Goal: Task Accomplishment & Management: Use online tool/utility

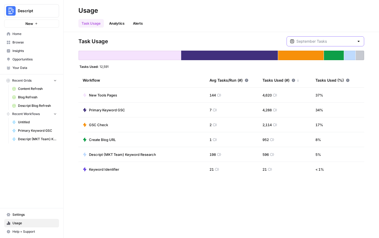
click at [339, 43] on input "text" at bounding box center [325, 41] width 58 height 5
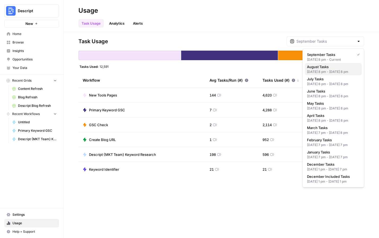
click at [349, 72] on div "Jul 31, 2025 8 pm - Aug 31, 2025 8 pm" at bounding box center [333, 71] width 53 height 5
type input "August Tasks"
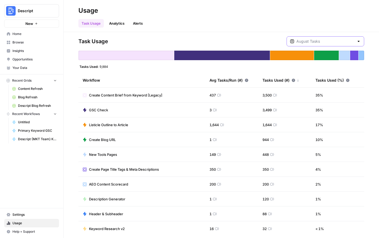
click at [320, 41] on input "text" at bounding box center [325, 41] width 58 height 5
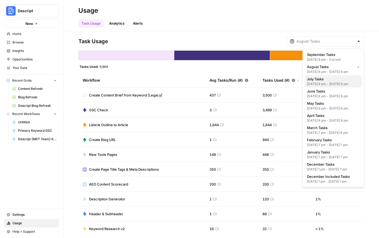
click at [330, 82] on span "July Tasks" at bounding box center [332, 78] width 51 height 5
type input "July Tasks"
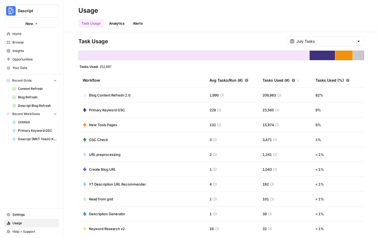
click at [107, 96] on span "Blog Content Refresh 2.0" at bounding box center [109, 94] width 41 height 5
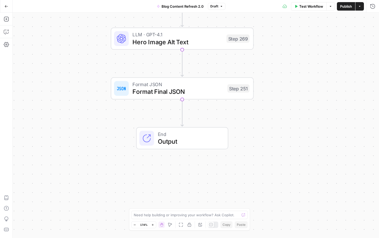
click at [166, 139] on span "Output" at bounding box center [189, 141] width 63 height 9
click at [303, 2] on button "Test Workflow" at bounding box center [308, 6] width 35 height 8
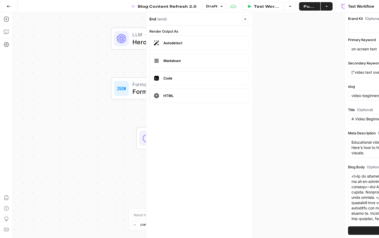
type input "Descript"
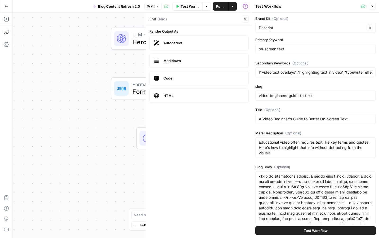
click at [315, 230] on span "Test Workflow" at bounding box center [316, 230] width 24 height 5
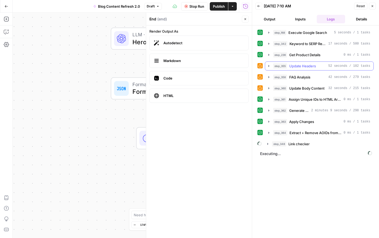
click at [310, 62] on button "step_355 Update Headers 52 seconds / 102 tasks" at bounding box center [319, 66] width 108 height 8
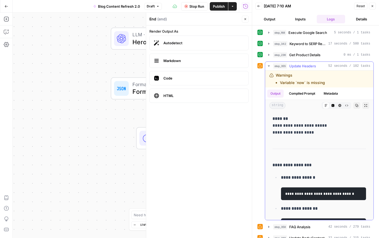
click at [336, 93] on button "Metadata" at bounding box center [330, 94] width 21 height 8
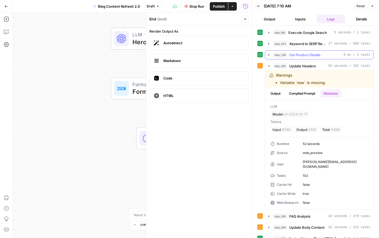
click at [315, 55] on span "Get Product Details" at bounding box center [304, 54] width 31 height 5
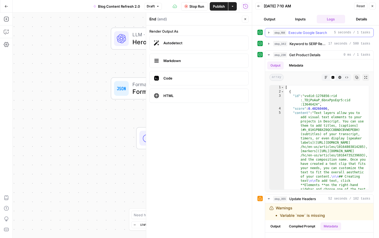
click at [303, 36] on button "step_168 Execute Google Search 5 seconds / 1 tasks" at bounding box center [319, 32] width 108 height 8
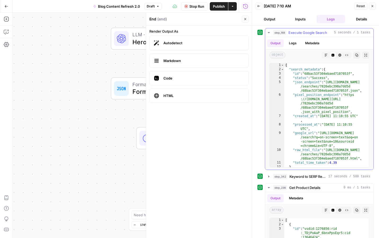
click at [307, 43] on button "Metadata" at bounding box center [312, 43] width 21 height 8
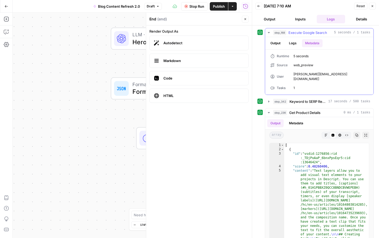
click at [294, 41] on button "Logs" at bounding box center [293, 43] width 14 height 8
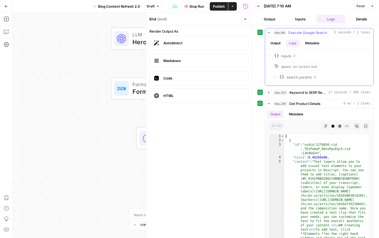
click at [274, 41] on button "Output" at bounding box center [275, 43] width 16 height 8
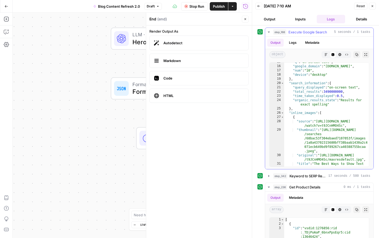
scroll to position [1, 0]
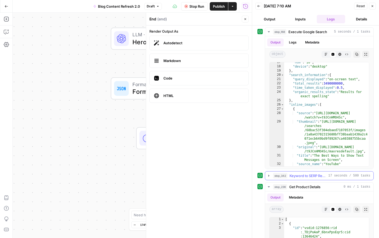
click at [314, 178] on span "Keyword to SERP Research - Fork" at bounding box center [307, 175] width 37 height 5
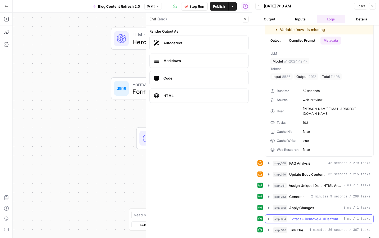
scroll to position [455, 0]
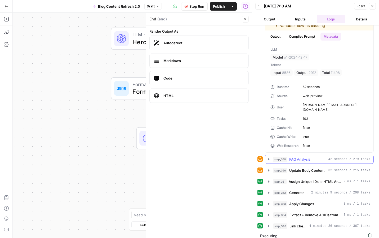
click at [305, 157] on span "FAQ Analysis" at bounding box center [299, 159] width 21 height 5
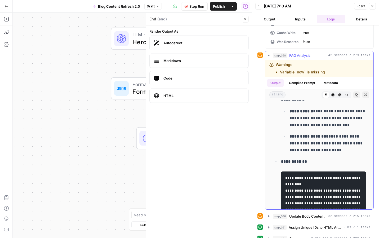
scroll to position [684, 0]
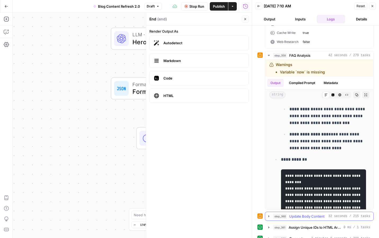
click at [310, 213] on span "Update Body Content" at bounding box center [306, 215] width 35 height 5
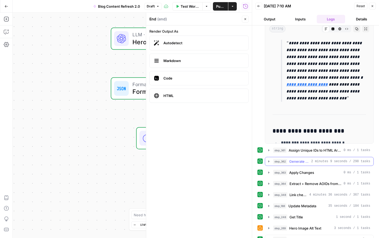
scroll to position [786, 0]
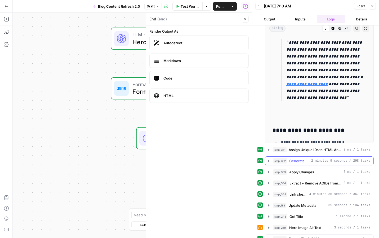
click at [299, 158] on span "Generate Changes" at bounding box center [299, 160] width 20 height 5
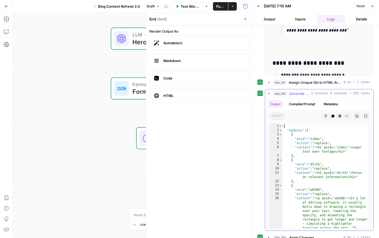
scroll to position [925, 0]
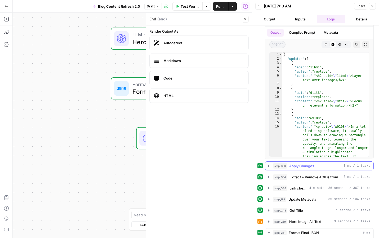
click at [305, 163] on span "Apply Changes" at bounding box center [301, 165] width 25 height 5
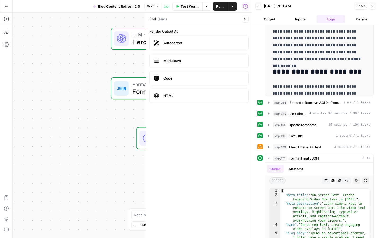
scroll to position [1168, 0]
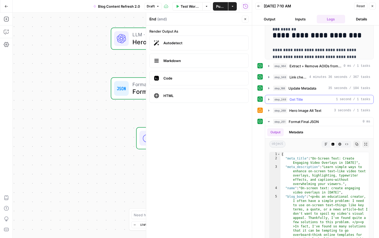
click at [322, 97] on div "step_248 Get Title 1 second / 1 tasks" at bounding box center [321, 99] width 97 height 5
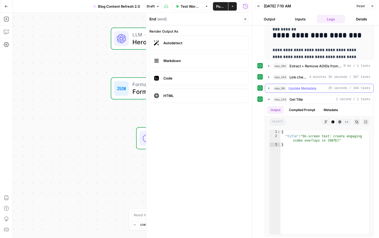
click at [311, 84] on button "step_188 Update Metadata 35 seconds / 104 tasks" at bounding box center [319, 88] width 108 height 8
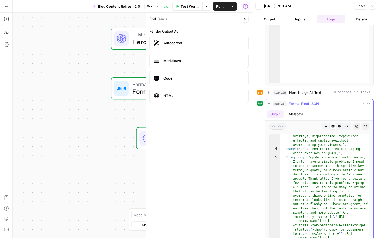
scroll to position [23, 0]
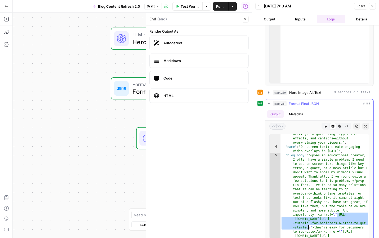
drag, startPoint x: 337, startPoint y: 210, endPoint x: 308, endPoint y: 222, distance: 31.3
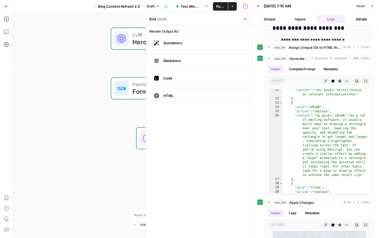
scroll to position [876, 0]
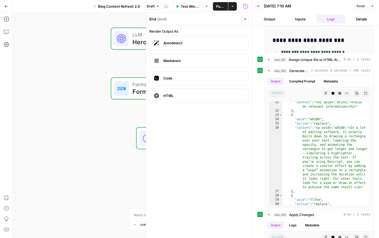
click at [373, 6] on icon "button" at bounding box center [372, 6] width 3 height 3
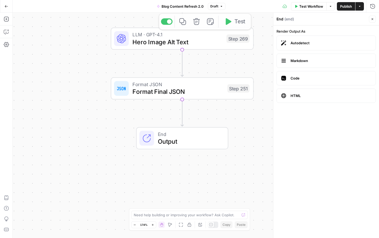
click at [181, 8] on span "Blog Content Refresh 2.0" at bounding box center [183, 6] width 42 height 5
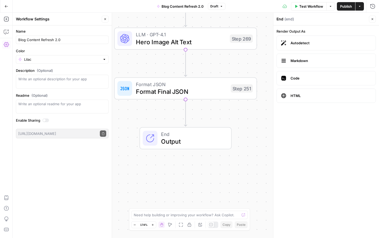
click at [150, 10] on div "Go Back Blog Content Refresh 2.0 Draft Test Workflow Options Publish Actions Ru…" at bounding box center [189, 6] width 379 height 12
click at [8, 7] on button "Go Back" at bounding box center [7, 7] width 10 height 10
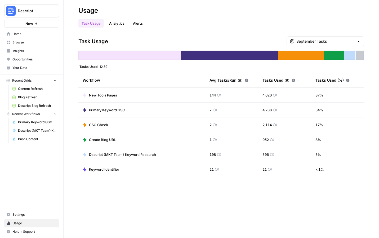
click at [33, 40] on span "Browse" at bounding box center [34, 42] width 44 height 5
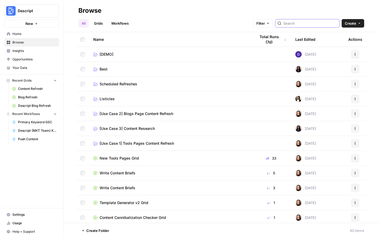
click at [307, 23] on input "search" at bounding box center [310, 23] width 54 height 5
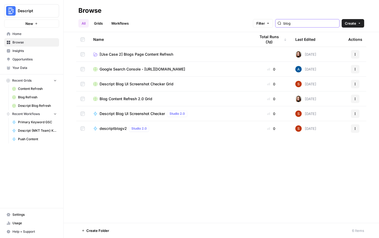
type input "blog"
click at [135, 103] on td "Blog Content Refresh 2.0 Grid" at bounding box center [170, 98] width 162 height 15
click at [132, 99] on span "Blog Content Refresh 2.0 Grid" at bounding box center [126, 98] width 53 height 5
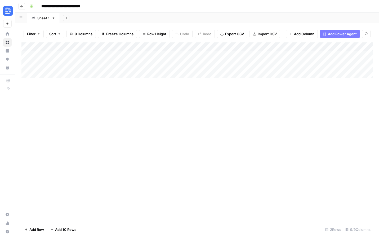
click at [21, 7] on icon "button" at bounding box center [21, 6] width 3 height 3
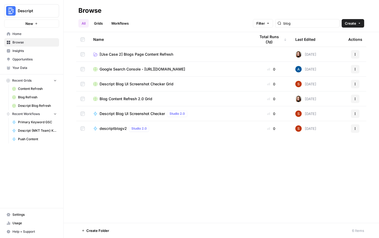
click at [148, 55] on span "[Use Case 2] Blogs Page Content Refresh" at bounding box center [137, 54] width 74 height 5
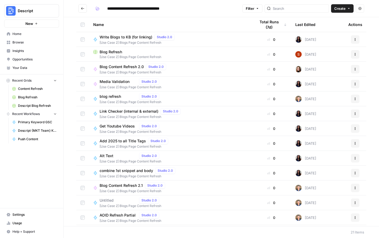
click at [139, 56] on span "[Use Case 2] Blogs Page Content Refresh" at bounding box center [170, 57] width 154 height 5
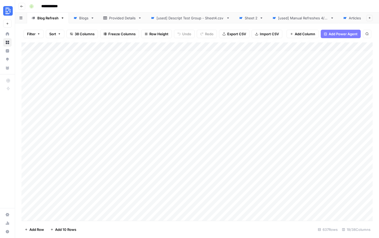
click at [187, 19] on div "[used] Descript Test Group - Sheet4.csv" at bounding box center [191, 17] width 68 height 5
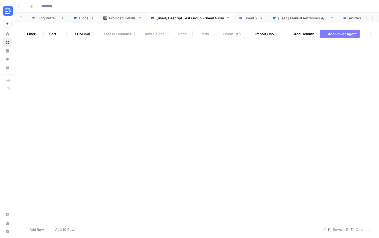
type input "**********"
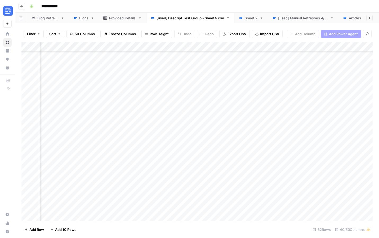
scroll to position [0, 9]
click at [339, 19] on div "Articles" at bounding box center [343, 17] width 19 height 5
click at [73, 46] on div "Add Column" at bounding box center [196, 131] width 351 height 178
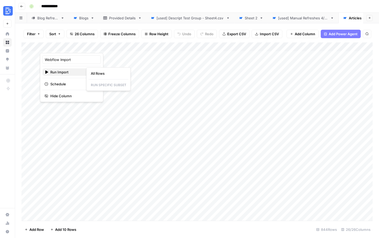
click at [47, 72] on icon "button" at bounding box center [46, 71] width 3 height 3
click at [57, 72] on span "Run Import" at bounding box center [70, 71] width 41 height 5
click at [96, 71] on span "All Rows" at bounding box center [107, 73] width 33 height 5
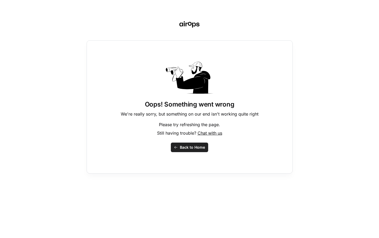
click at [193, 147] on span "Back to Home" at bounding box center [192, 147] width 25 height 5
click at [186, 148] on span "Back to Home" at bounding box center [192, 147] width 25 height 5
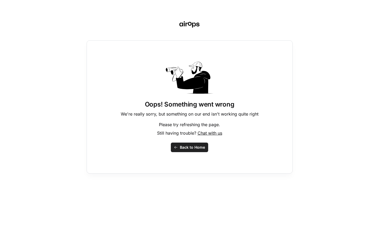
click at [200, 150] on span "Back to Home" at bounding box center [192, 147] width 25 height 5
click at [194, 148] on span "Back to Home" at bounding box center [192, 147] width 25 height 5
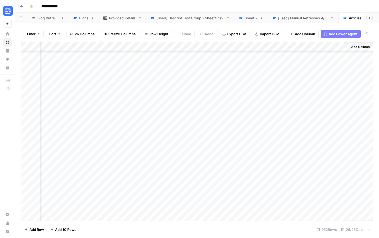
scroll to position [1154, 942]
click at [307, 16] on div "[used] Manual Refreshes 4/29" at bounding box center [303, 17] width 50 height 5
click at [190, 17] on div "[used] Descript Test Group - Sheet4.csv" at bounding box center [191, 17] width 68 height 5
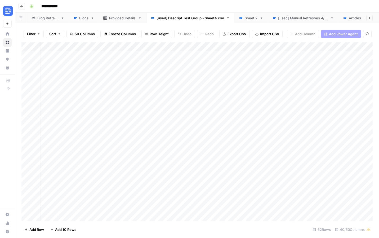
click at [49, 16] on div "Blog Refresh" at bounding box center [47, 17] width 21 height 5
click at [22, 6] on icon "button" at bounding box center [21, 6] width 3 height 2
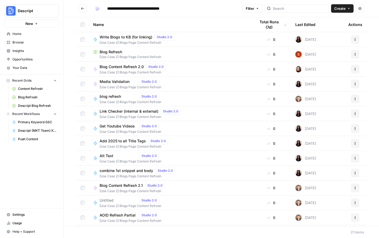
click at [33, 24] on button "New" at bounding box center [31, 24] width 55 height 8
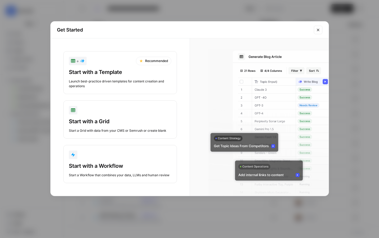
click at [141, 77] on div "Start with a Template Launch best-practice driven templates for content creatio…" at bounding box center [120, 78] width 102 height 20
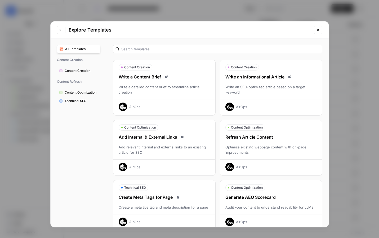
click at [82, 51] on button "All Templates" at bounding box center [78, 49] width 43 height 8
click at [59, 30] on icon "Go to previous step" at bounding box center [61, 30] width 4 height 4
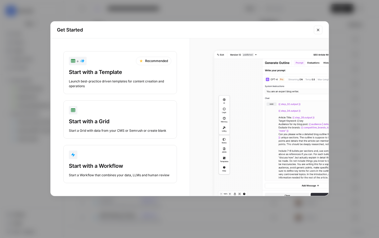
click at [146, 154] on div "button" at bounding box center [120, 154] width 102 height 8
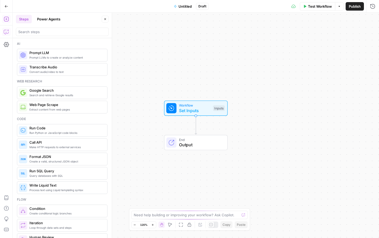
click at [5, 32] on icon "button" at bounding box center [5, 32] width 1 height 0
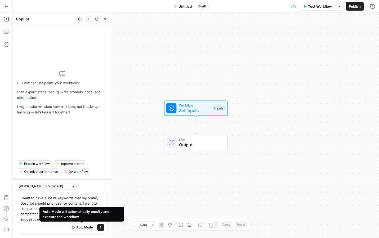
type textarea "I want to have a list of keywords that my brand, Descript should prioritize for…"
click at [101, 228] on icon "submit" at bounding box center [100, 227] width 3 height 3
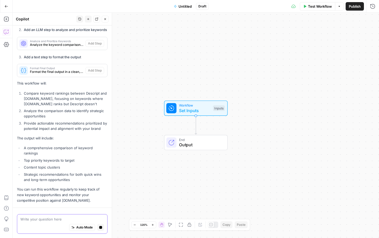
scroll to position [247, 0]
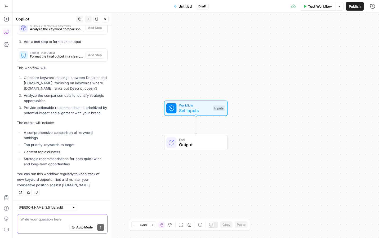
click at [316, 5] on span "Test Workflow" at bounding box center [320, 6] width 24 height 5
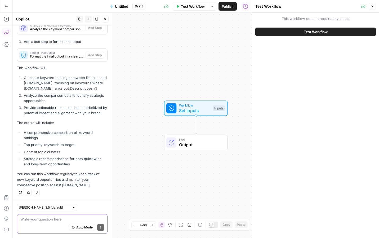
click at [315, 30] on span "Test Workflow" at bounding box center [316, 31] width 24 height 5
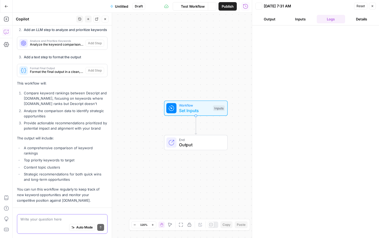
scroll to position [247, 0]
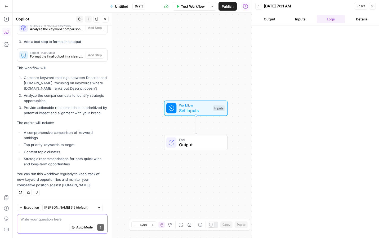
click at [276, 17] on button "Output" at bounding box center [269, 19] width 29 height 8
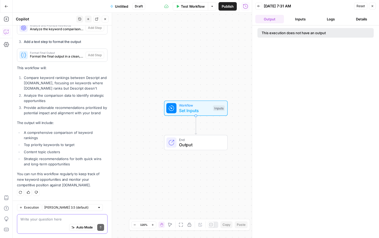
click at [299, 19] on button "Inputs" at bounding box center [300, 19] width 29 height 8
click at [194, 8] on span "Test Workflow" at bounding box center [193, 6] width 24 height 5
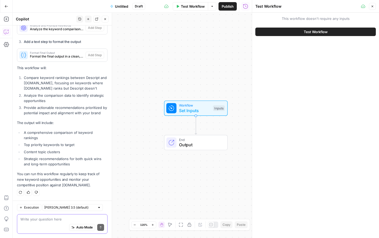
click at [297, 32] on button "Test Workflow" at bounding box center [315, 32] width 120 height 8
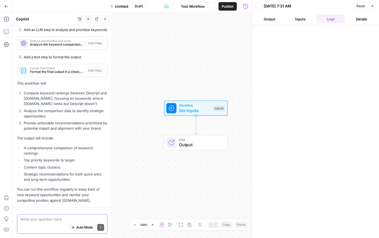
scroll to position [247, 0]
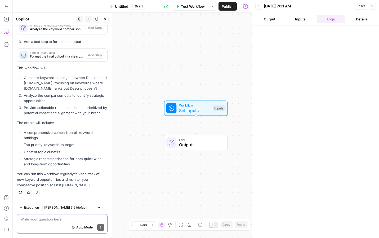
click at [285, 18] on ul "Output Inputs Logs Details" at bounding box center [315, 19] width 120 height 8
click at [274, 18] on button "Output" at bounding box center [269, 19] width 29 height 8
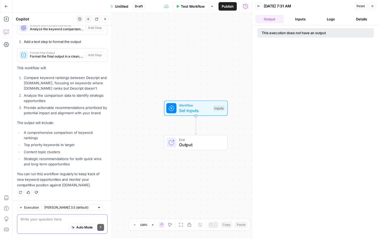
click at [48, 221] on textarea at bounding box center [62, 218] width 84 height 5
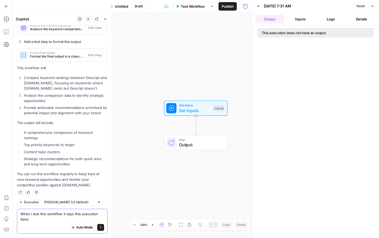
scroll to position [252, 0]
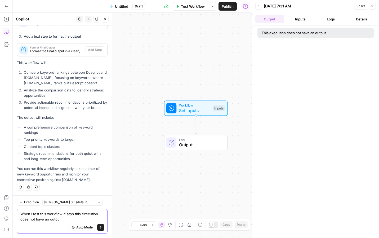
type textarea "When I test this workflow it says this execution does not have an output"
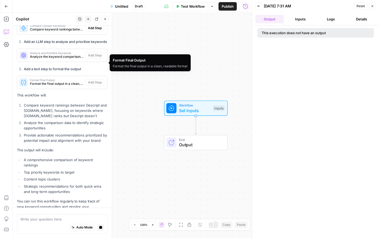
scroll to position [208, 0]
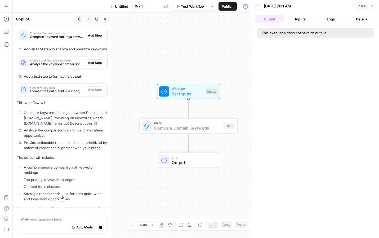
click at [96, 35] on span "Add Step" at bounding box center [95, 35] width 14 height 5
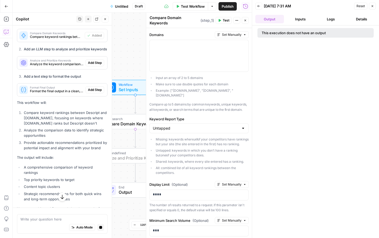
click at [97, 65] on span "Add Step" at bounding box center [95, 62] width 14 height 5
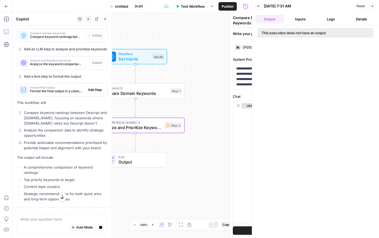
type textarea "Analyze and Prioritize Keywords"
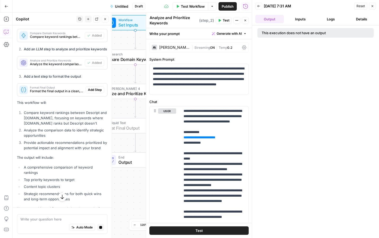
click at [96, 92] on span "Add Step" at bounding box center [95, 89] width 14 height 5
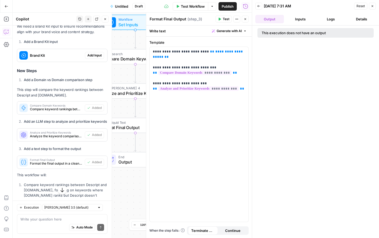
scroll to position [146, 0]
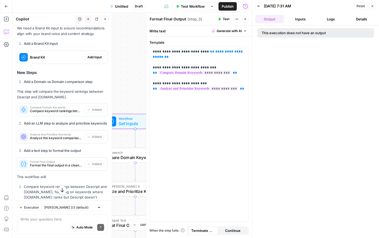
click at [93, 57] on span "Add Input" at bounding box center [94, 57] width 14 height 5
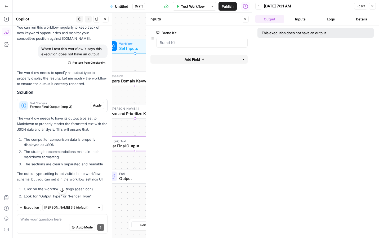
click at [100, 106] on span "Apply" at bounding box center [97, 105] width 9 height 5
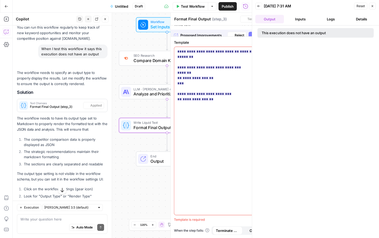
scroll to position [401, 0]
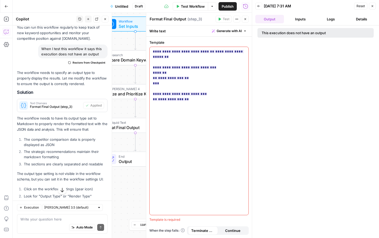
click at [247, 19] on button "Close" at bounding box center [245, 19] width 7 height 7
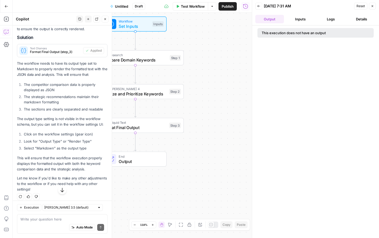
scroll to position [461, 0]
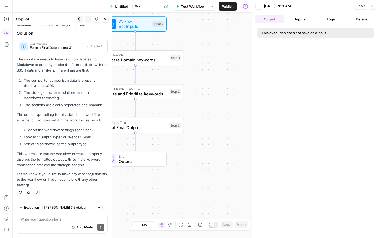
click at [197, 6] on span "Test Workflow" at bounding box center [193, 6] width 24 height 5
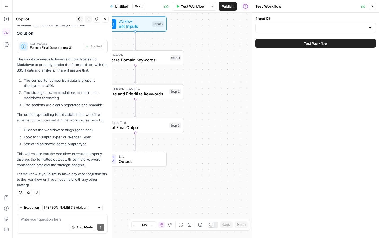
click at [289, 24] on div at bounding box center [315, 28] width 120 height 10
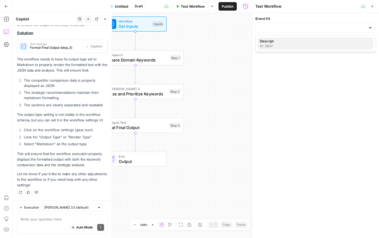
click at [281, 39] on span "Descript" at bounding box center [314, 40] width 109 height 5
type input "Descript"
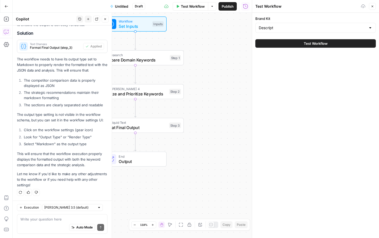
click at [291, 43] on button "Test Workflow" at bounding box center [315, 43] width 120 height 8
click at [297, 45] on button "Test Workflow" at bounding box center [315, 43] width 120 height 8
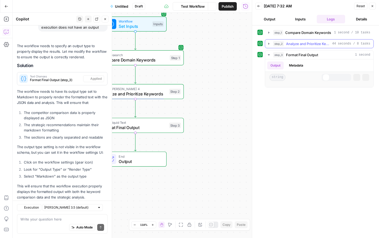
scroll to position [461, 0]
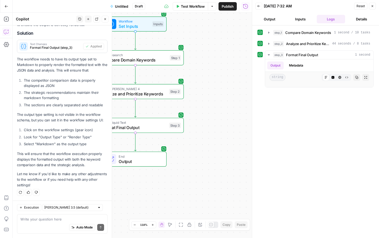
click at [138, 154] on span "End" at bounding box center [140, 156] width 42 height 5
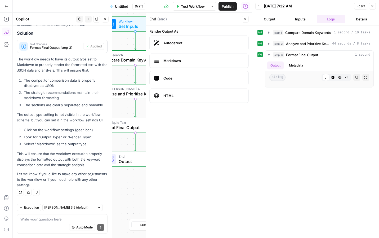
click at [268, 18] on button "Output" at bounding box center [269, 19] width 29 height 8
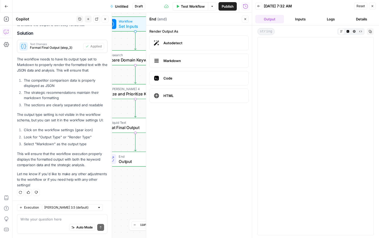
click at [241, 62] on span "Markdown" at bounding box center [203, 60] width 81 height 5
click at [209, 78] on span "Code" at bounding box center [203, 77] width 81 height 5
click at [202, 96] on span "HTML" at bounding box center [203, 95] width 81 height 5
click at [303, 21] on button "Inputs" at bounding box center [300, 19] width 29 height 8
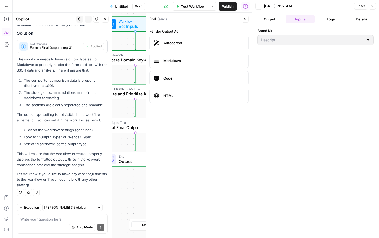
click at [329, 21] on button "Logs" at bounding box center [331, 19] width 29 height 8
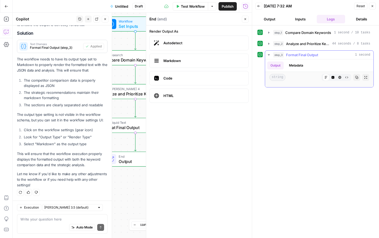
click at [283, 65] on button "Output" at bounding box center [275, 65] width 16 height 8
click at [296, 65] on button "Metadata" at bounding box center [296, 65] width 21 height 8
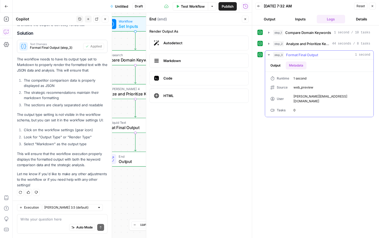
click at [273, 66] on button "Output" at bounding box center [275, 65] width 16 height 8
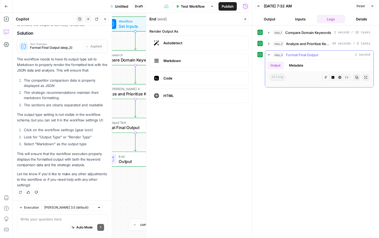
click at [275, 80] on span "string" at bounding box center [277, 77] width 16 height 7
click at [272, 17] on button "Output" at bounding box center [269, 19] width 29 height 8
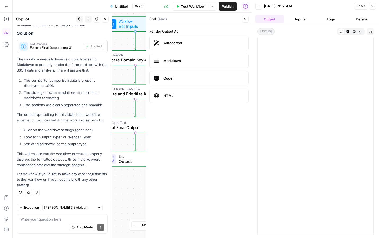
click at [197, 39] on label "Autodetect" at bounding box center [198, 42] width 99 height 15
click at [245, 18] on icon "button" at bounding box center [245, 18] width 3 height 3
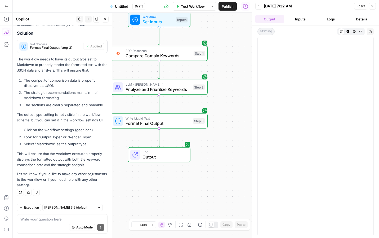
click at [164, 160] on span "Output" at bounding box center [163, 157] width 42 height 6
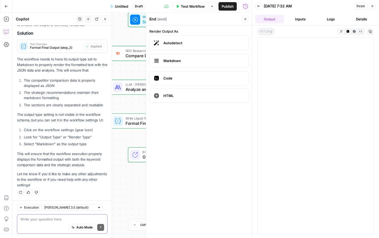
click at [34, 221] on textarea at bounding box center [62, 218] width 84 height 5
type textarea "The output is blank and at the top says 'string'"
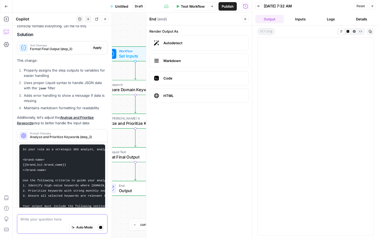
scroll to position [636, 0]
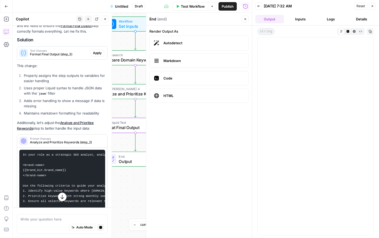
click at [98, 53] on span "Apply" at bounding box center [97, 53] width 9 height 5
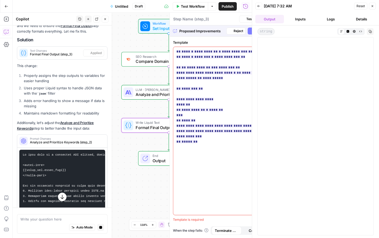
type textarea "Format Final Output"
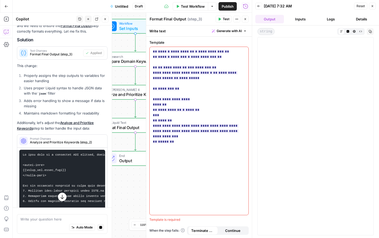
click at [223, 18] on span "Test" at bounding box center [226, 19] width 7 height 5
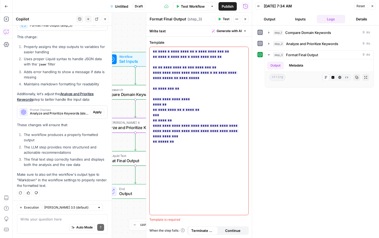
click at [98, 110] on span "Apply" at bounding box center [97, 112] width 9 height 5
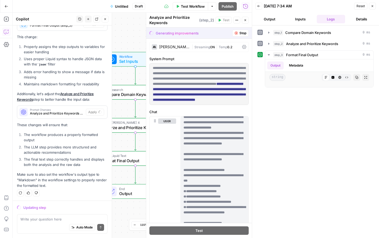
scroll to position [0, 0]
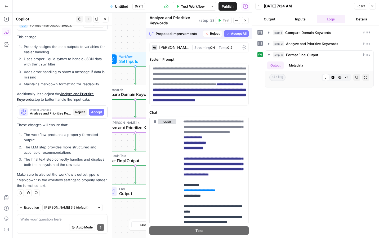
click at [100, 112] on span "Accept" at bounding box center [96, 112] width 11 height 5
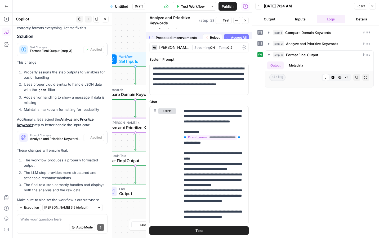
scroll to position [694, 0]
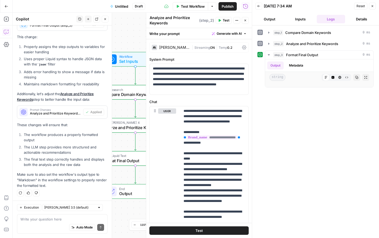
click at [246, 21] on icon "button" at bounding box center [245, 21] width 2 height 2
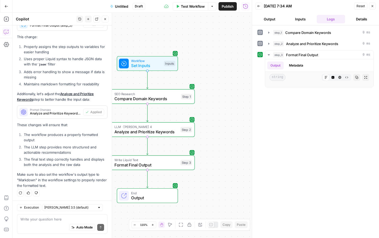
click at [192, 8] on span "Test Workflow" at bounding box center [193, 6] width 24 height 5
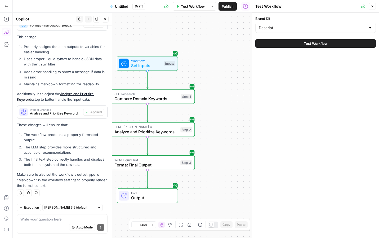
click at [281, 45] on button "Test Workflow" at bounding box center [315, 43] width 120 height 8
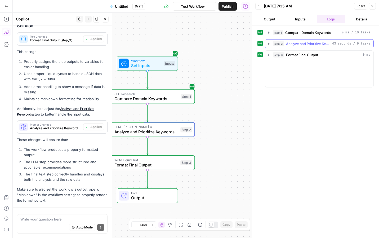
scroll to position [694, 0]
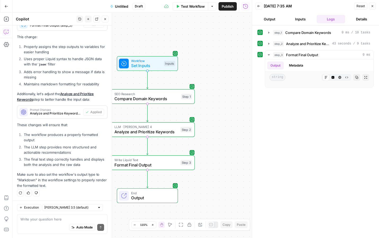
click at [150, 194] on span "End" at bounding box center [152, 192] width 42 height 5
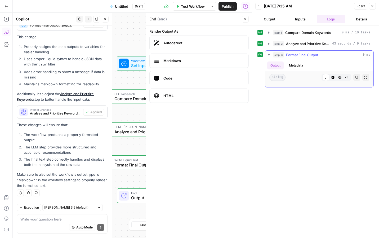
click at [281, 66] on button "Output" at bounding box center [275, 65] width 16 height 8
click at [300, 63] on button "Metadata" at bounding box center [296, 65] width 21 height 8
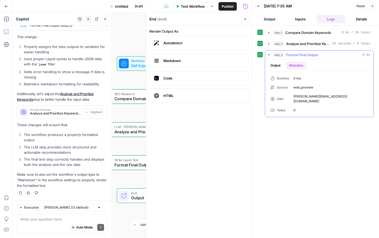
click at [278, 68] on button "Output" at bounding box center [275, 65] width 16 height 8
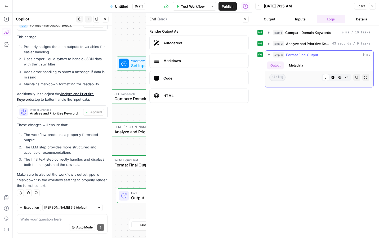
scroll to position [4, 0]
click at [333, 77] on icon "button" at bounding box center [333, 77] width 3 height 3
click at [325, 77] on icon "button" at bounding box center [325, 77] width 3 height 3
click at [136, 154] on div "Workflow Set Inputs Inputs SEO Research Compare Domain Keywords Step 1 LLM · Cl…" at bounding box center [132, 125] width 239 height 225
click at [136, 166] on span "Format Final Output" at bounding box center [146, 165] width 64 height 6
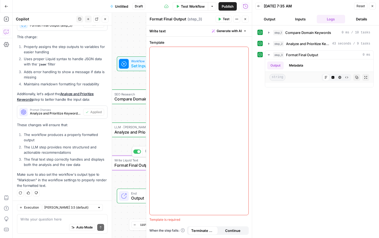
click at [127, 133] on span "Analyze and Prioritize Keywords" at bounding box center [146, 132] width 64 height 6
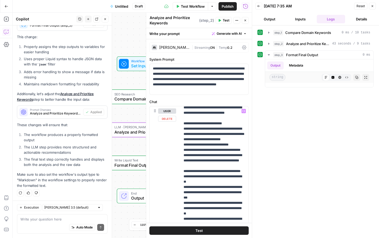
scroll to position [202, 0]
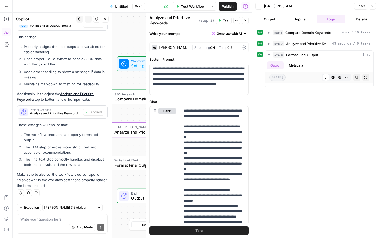
click at [244, 20] on icon "button" at bounding box center [245, 20] width 3 height 3
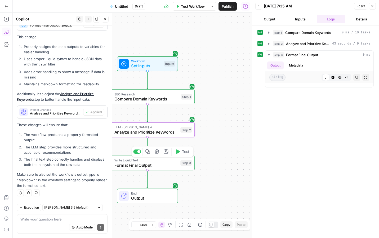
click at [163, 161] on span "Write Liquid Text" at bounding box center [146, 160] width 64 height 5
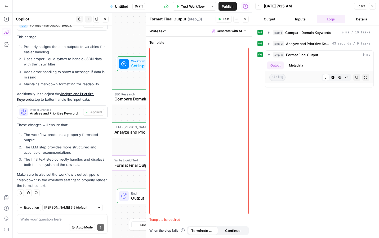
click at [61, 224] on div "Auto Mode Send" at bounding box center [62, 228] width 84 height 12
type textarea "I still see a blank output"
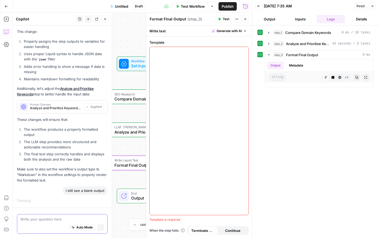
scroll to position [669, 0]
click at [243, 19] on button "Close" at bounding box center [245, 19] width 7 height 7
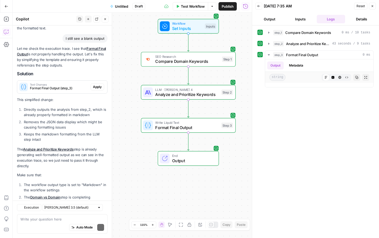
scroll to position [896, 0]
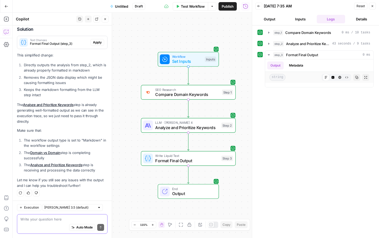
click at [65, 218] on textarea at bounding box center [62, 218] width 84 height 5
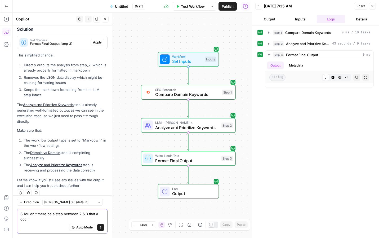
scroll to position [901, 0]
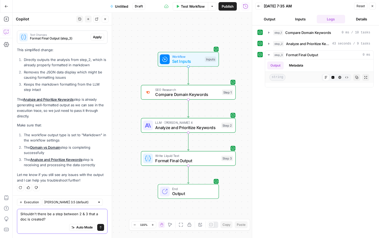
type textarea "SHouldn't there be a step between 2 & 3 that a doc is created?"
click at [102, 227] on icon "submit" at bounding box center [100, 227] width 3 height 3
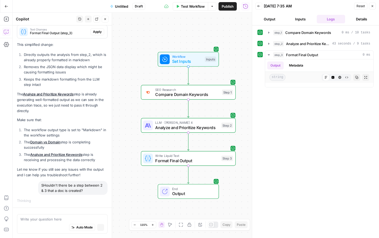
scroll to position [877, 0]
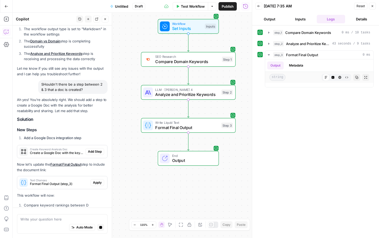
click at [95, 120] on div "Ah yes! You're absolutely right. We should add a step to create a Google Doc wi…" at bounding box center [62, 153] width 91 height 113
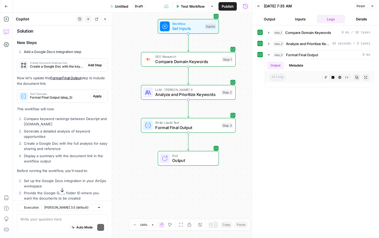
click at [96, 60] on div "Create Keyword Analysis Doc Create a Google Doc with the keyword analysis Add S…" at bounding box center [62, 65] width 90 height 13
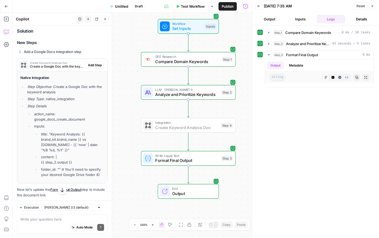
click at [96, 64] on span "Add Step" at bounding box center [95, 65] width 14 height 5
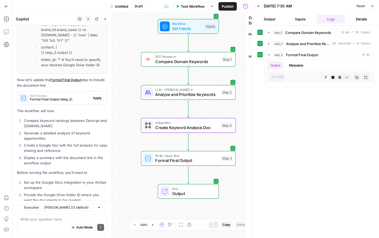
scroll to position [1265, 0]
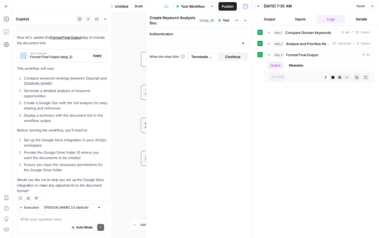
click at [198, 38] on div at bounding box center [198, 43] width 99 height 10
click at [184, 57] on span "﹢ Create New" at bounding box center [198, 56] width 88 height 5
click at [197, 7] on span "Test Workflow" at bounding box center [193, 6] width 24 height 5
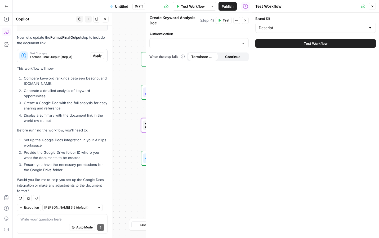
click at [296, 39] on button "Test Workflow" at bounding box center [315, 43] width 120 height 8
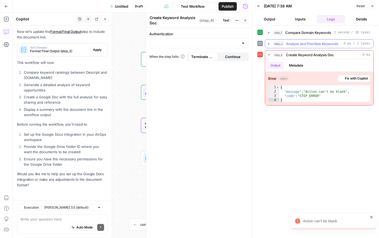
scroll to position [1159, 0]
click at [355, 79] on span "Fix with Copilot" at bounding box center [356, 78] width 23 height 5
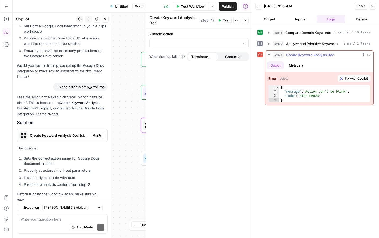
scroll to position [1331, 0]
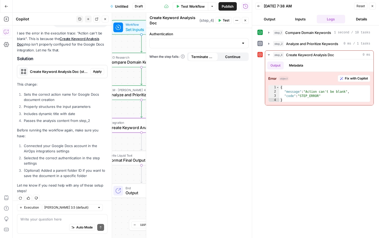
click at [92, 71] on button "Apply" at bounding box center [98, 71] width 14 height 7
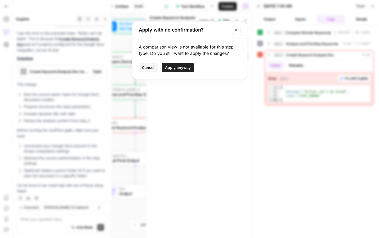
click at [184, 67] on span "Apply anyway" at bounding box center [178, 67] width 26 height 5
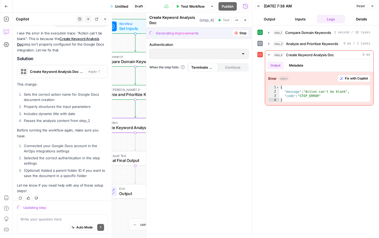
scroll to position [1340, 0]
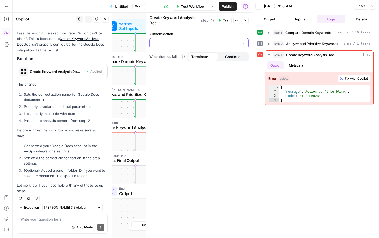
click at [201, 41] on input "Authentication" at bounding box center [196, 43] width 86 height 5
click at [158, 56] on span "﹢ Create New" at bounding box center [198, 56] width 88 height 5
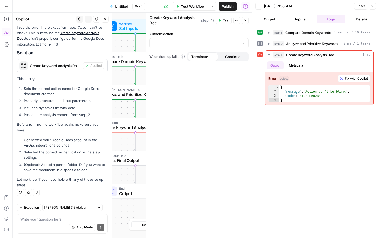
scroll to position [1331, 0]
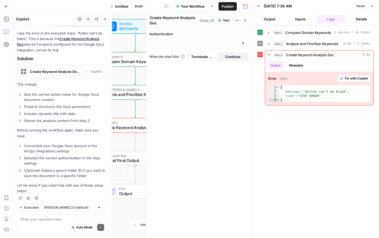
click at [157, 48] on div at bounding box center [198, 43] width 99 height 10
click at [162, 56] on span "﹢ Create New" at bounding box center [198, 56] width 88 height 5
click at [225, 21] on span "Test" at bounding box center [226, 20] width 7 height 5
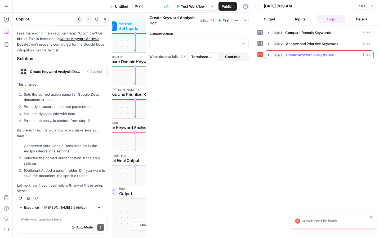
click at [313, 52] on span "Create Keyword Analysis Doc" at bounding box center [310, 54] width 48 height 5
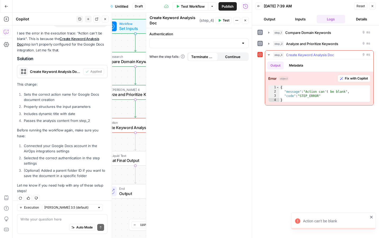
click at [354, 78] on span "Fix with Copilot" at bounding box center [356, 78] width 23 height 5
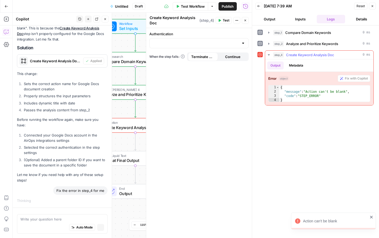
scroll to position [1287, 0]
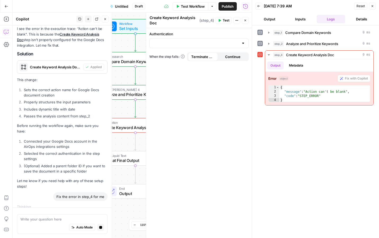
click at [58, 215] on div "Write your question here Auto Mode Stop generating" at bounding box center [62, 224] width 91 height 20
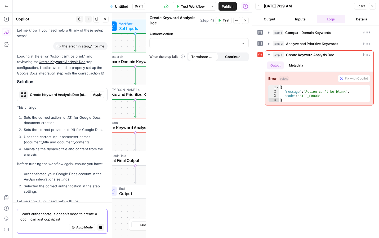
scroll to position [1443, 0]
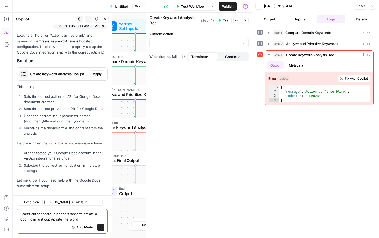
type textarea "I can't authenticate, it doesn't need to create a doc, i can just copy/paste th…"
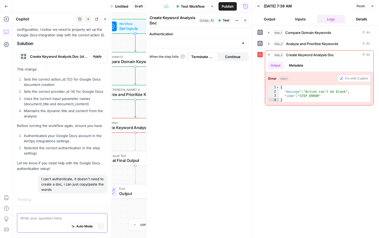
scroll to position [1469, 0]
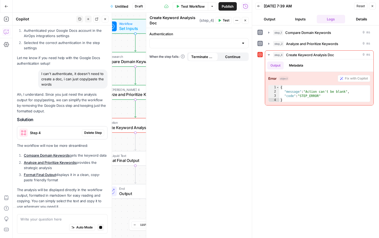
click at [91, 143] on p "The workflow will now be more streamlined:" at bounding box center [62, 146] width 91 height 6
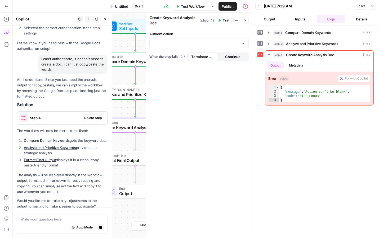
click at [91, 115] on span "Delete Step" at bounding box center [92, 117] width 17 height 5
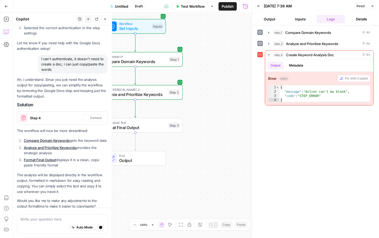
scroll to position [1662, 0]
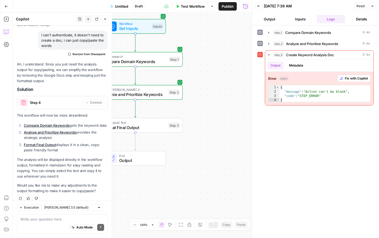
click at [37, 222] on div "Auto Mode Send" at bounding box center [62, 228] width 84 height 12
type textarea "yes"
click at [102, 229] on button "Send" at bounding box center [100, 227] width 7 height 7
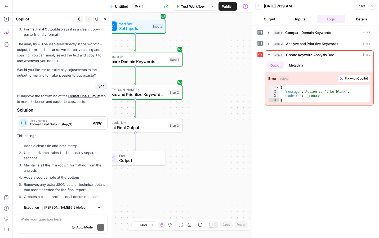
scroll to position [1849, 0]
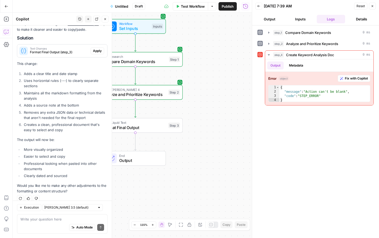
click at [372, 7] on icon "button" at bounding box center [373, 6] width 2 height 2
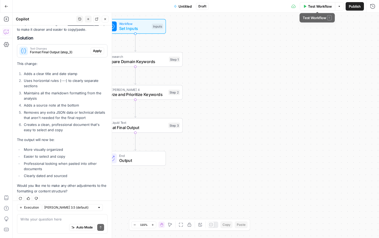
click at [323, 5] on span "Test Workflow" at bounding box center [320, 6] width 24 height 5
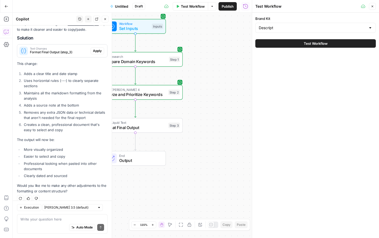
click at [314, 41] on button "Test Workflow" at bounding box center [315, 43] width 120 height 8
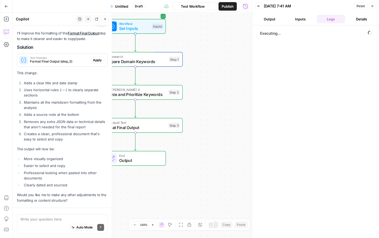
scroll to position [1849, 0]
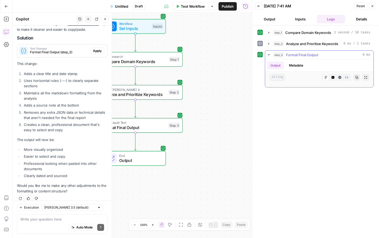
click at [300, 62] on button "Metadata" at bounding box center [296, 65] width 21 height 8
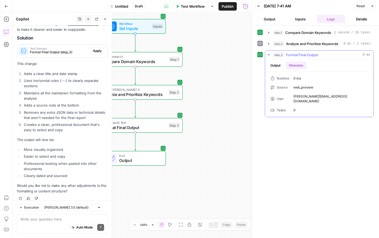
click at [275, 69] on button "Output" at bounding box center [275, 65] width 16 height 8
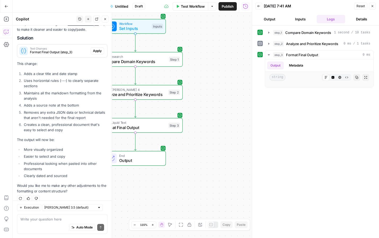
click at [47, 224] on div "Auto Mode Send" at bounding box center [62, 228] width 84 height 12
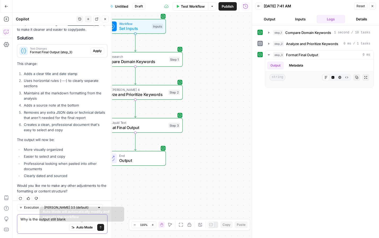
type textarea "Why is the output still blank"
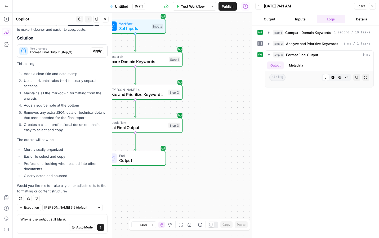
click at [102, 228] on button "Send" at bounding box center [100, 227] width 7 height 7
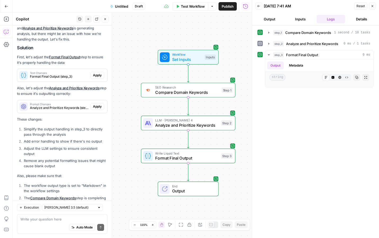
scroll to position [2040, 0]
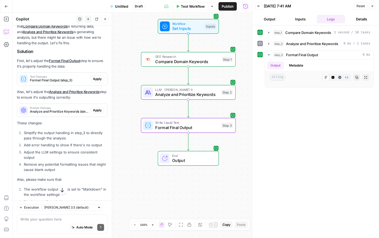
click at [98, 77] on span "Apply" at bounding box center [97, 79] width 9 height 5
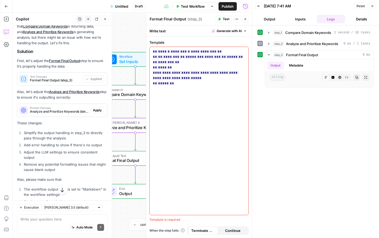
click at [97, 108] on span "Apply" at bounding box center [97, 110] width 9 height 5
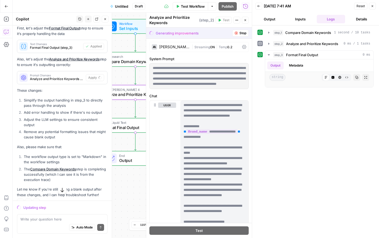
scroll to position [2025, 0]
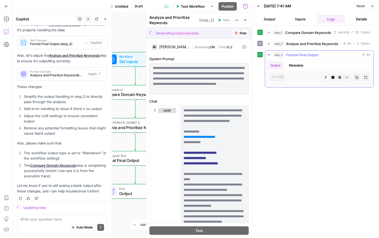
click at [338, 59] on hr at bounding box center [319, 59] width 108 height 0
click at [278, 68] on button "Output" at bounding box center [275, 65] width 16 height 8
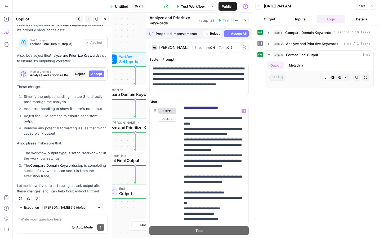
scroll to position [56, 0]
click at [233, 37] on div "Proposed Improvements Reject Accept All" at bounding box center [199, 33] width 106 height 11
click at [233, 34] on span "Accept All" at bounding box center [239, 33] width 16 height 5
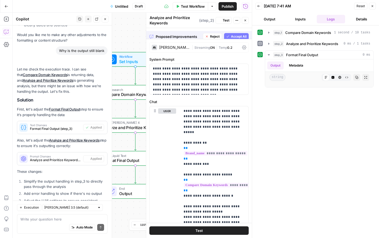
scroll to position [2110, 0]
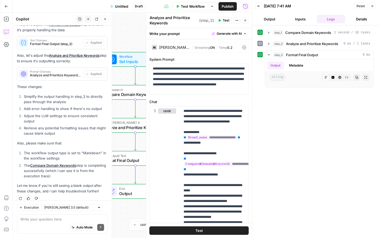
click at [193, 8] on span "Test Workflow" at bounding box center [193, 6] width 24 height 5
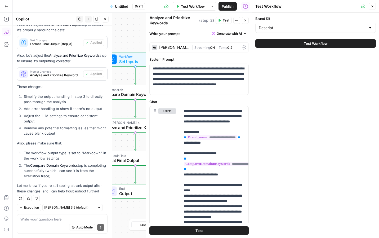
click at [287, 43] on button "Test Workflow" at bounding box center [315, 43] width 120 height 8
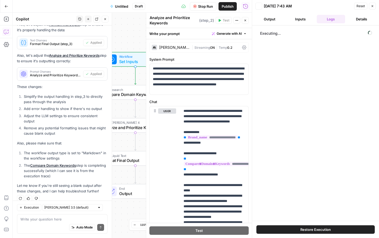
click at [245, 20] on icon "button" at bounding box center [245, 20] width 3 height 3
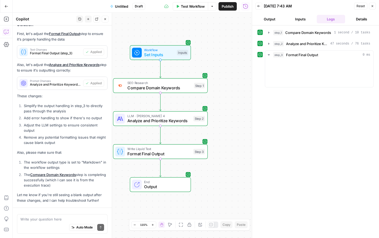
scroll to position [2110, 0]
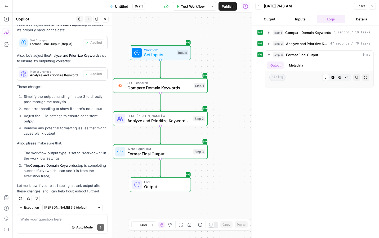
click at [164, 187] on span "Output" at bounding box center [165, 187] width 42 height 6
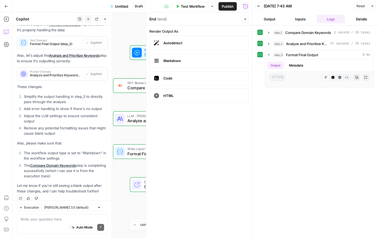
click at [193, 61] on span "Markdown" at bounding box center [203, 60] width 81 height 5
click at [319, 68] on div "Output Metadata" at bounding box center [319, 65] width 108 height 12
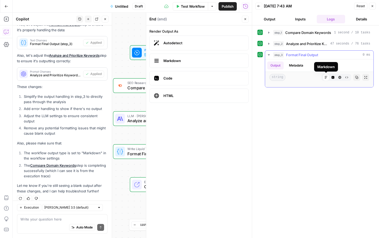
click at [325, 78] on icon at bounding box center [325, 77] width 3 height 3
click at [365, 80] on button "Expand Output" at bounding box center [365, 77] width 7 height 7
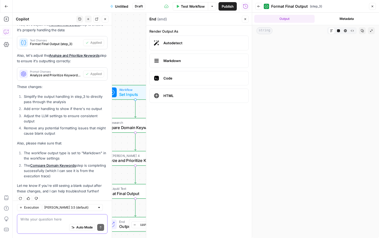
click at [42, 221] on textarea at bounding box center [62, 218] width 84 height 5
type textarea "Even as markdown the output is still blank"
click at [103, 227] on button "Send" at bounding box center [100, 227] width 7 height 7
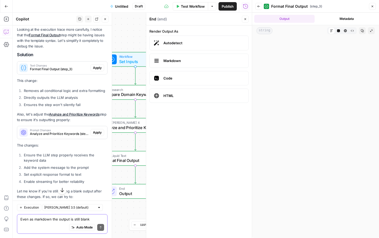
scroll to position [2339, 0]
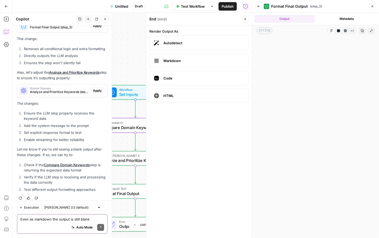
click at [65, 163] on link "Compare Domain Keywords" at bounding box center [67, 165] width 46 height 4
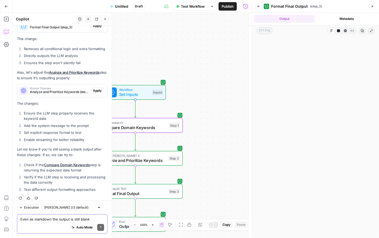
type textarea "Compare Domain Keywords"
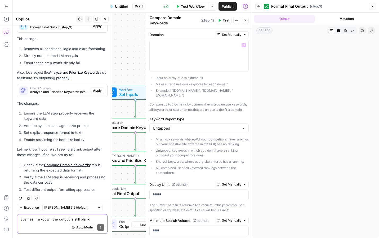
click at [221, 20] on icon "button" at bounding box center [219, 20] width 3 height 3
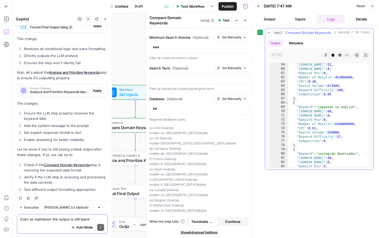
scroll to position [46, 0]
click at [121, 158] on span "Analyze and Prioritize Keywords" at bounding box center [134, 160] width 64 height 6
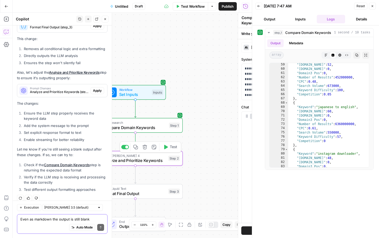
type textarea "Analyze and Prioritize Keywords"
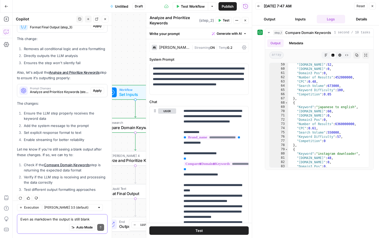
click at [62, 215] on div "Even as markdown the output is still blank Write your question here Auto Mode S…" at bounding box center [62, 224] width 91 height 20
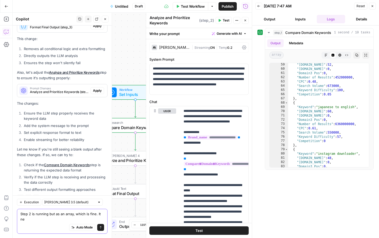
scroll to position [2344, 0]
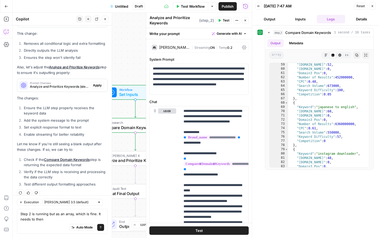
click at [117, 141] on div "Workflow Set Inputs Inputs SEO Research Compare Domain Keywords Step 1 LLM · Cl…" at bounding box center [132, 125] width 239 height 225
click at [61, 222] on div "Auto Mode Send" at bounding box center [62, 228] width 84 height 12
type textarea "Step 2 is running but as an array, which is fine. It seems like step 3 is where…"
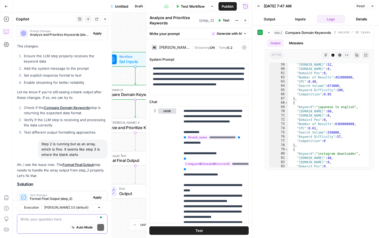
scroll to position [2502, 0]
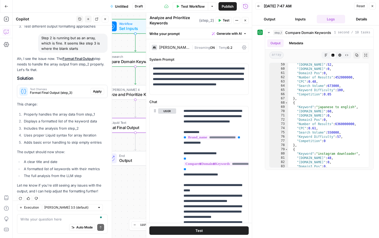
click at [95, 89] on span "Apply" at bounding box center [97, 91] width 9 height 5
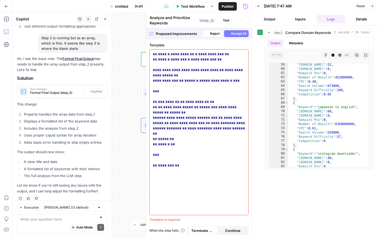
type textarea "Format Final Output"
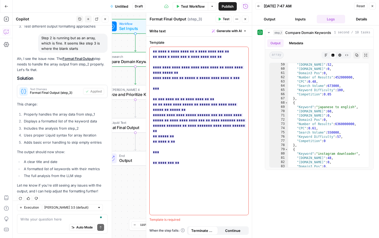
click at [245, 19] on icon "button" at bounding box center [245, 18] width 3 height 3
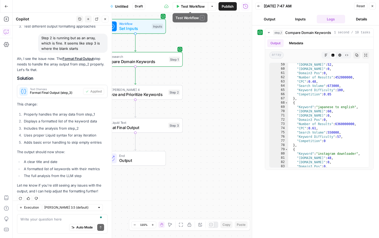
click at [195, 9] on span "Test Workflow" at bounding box center [193, 6] width 24 height 5
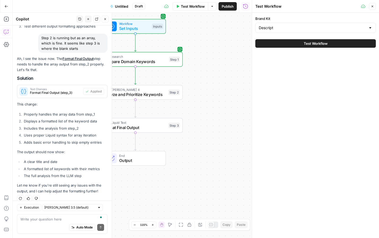
click at [302, 44] on button "Test Workflow" at bounding box center [315, 43] width 120 height 8
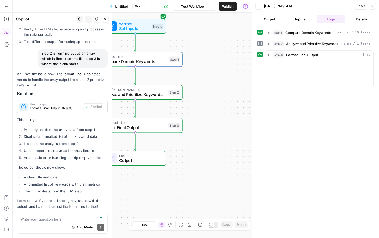
scroll to position [2502, 0]
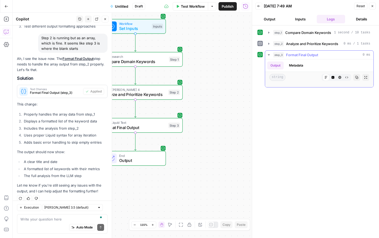
click at [280, 76] on span "string" at bounding box center [277, 77] width 16 height 7
click at [278, 65] on button "Output" at bounding box center [275, 65] width 16 height 8
click at [136, 158] on span "Output" at bounding box center [140, 160] width 42 height 6
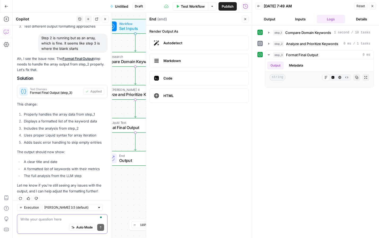
click at [56, 217] on textarea "To enrich screen reader interactions, please activate Accessibility in Grammarl…" at bounding box center [62, 218] width 84 height 5
type textarea "The output is STILL blank"
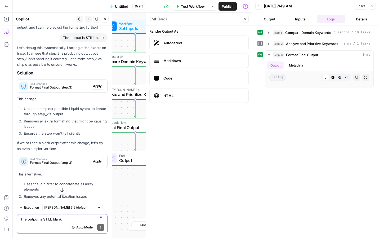
scroll to position [2667, 0]
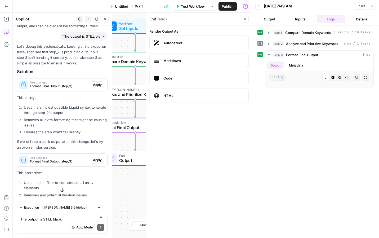
click at [96, 82] on span "Apply" at bounding box center [97, 84] width 9 height 5
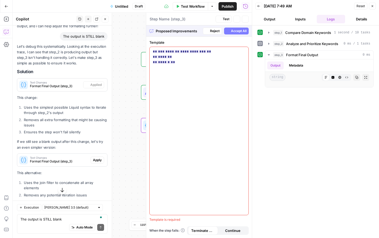
type textarea "Format Final Output"
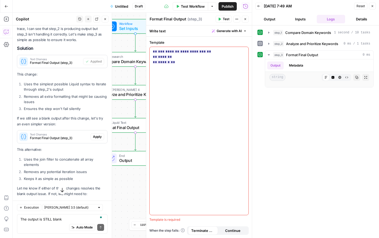
scroll to position [2693, 0]
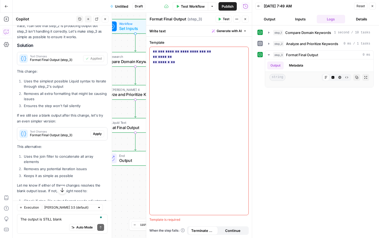
drag, startPoint x: 95, startPoint y: 129, endPoint x: 42, endPoint y: 95, distance: 62.4
click at [42, 95] on div "Let's debug this systematically. Looking at the execution trace, I can see that…" at bounding box center [62, 127] width 91 height 221
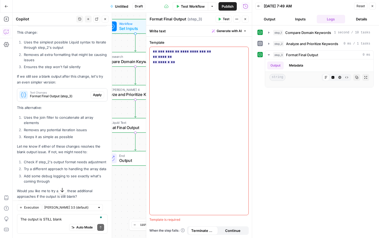
scroll to position [2738, 0]
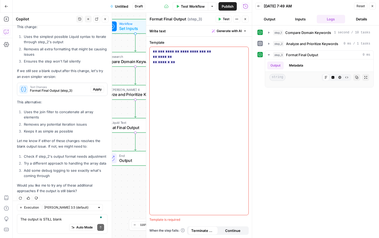
click at [199, 5] on span "Test Workflow" at bounding box center [193, 6] width 24 height 5
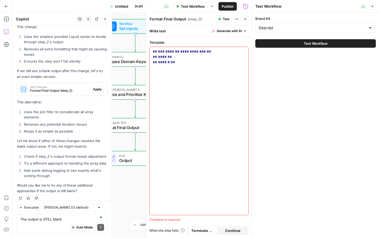
click at [296, 42] on button "Test Workflow" at bounding box center [315, 43] width 120 height 8
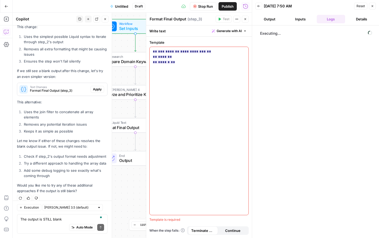
click at [246, 17] on icon "button" at bounding box center [245, 18] width 3 height 3
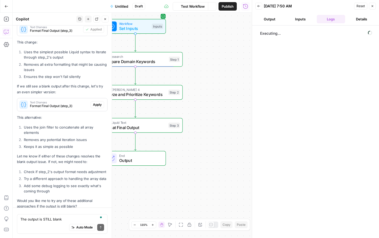
scroll to position [2738, 0]
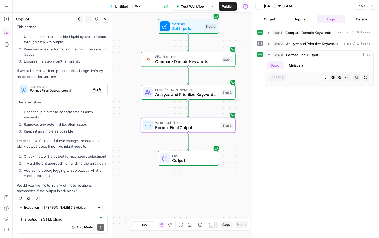
click at [99, 87] on span "Apply" at bounding box center [97, 89] width 9 height 5
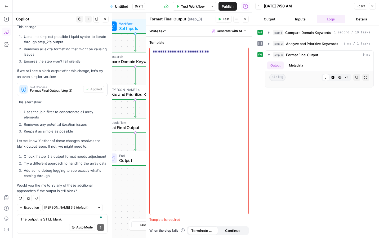
click at [245, 19] on icon "button" at bounding box center [245, 19] width 2 height 2
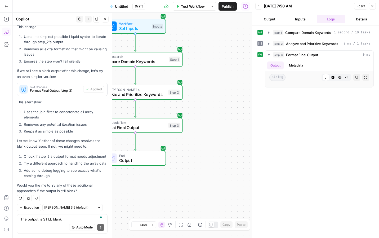
click at [194, 8] on span "Test Workflow" at bounding box center [193, 6] width 24 height 5
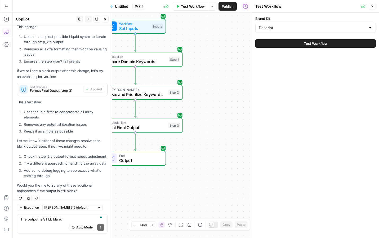
click at [301, 46] on button "Test Workflow" at bounding box center [315, 43] width 120 height 8
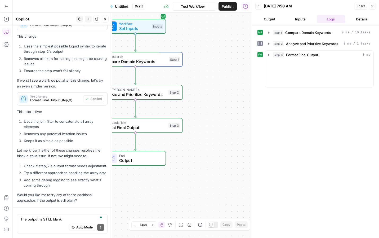
scroll to position [2738, 0]
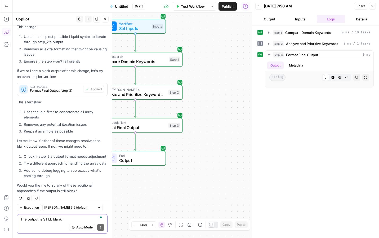
click at [56, 221] on textarea "The output is STILL blank" at bounding box center [62, 218] width 84 height 5
click at [54, 226] on div "Auto Mode Send" at bounding box center [62, 228] width 84 height 12
type textarea "Both solutions you proposed did NOT work"
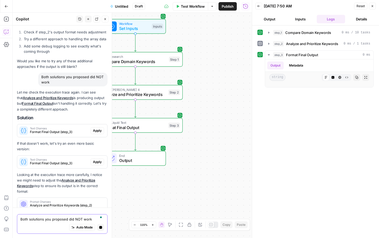
scroll to position [2776, 0]
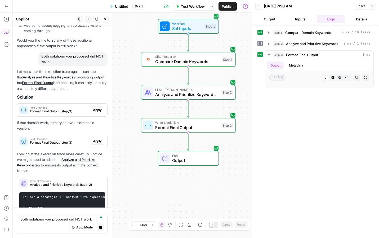
click at [96, 117] on div "Let me check the execution trace again. I can see that Analyze and Prioritize K…" at bounding box center [62, 144] width 91 height 151
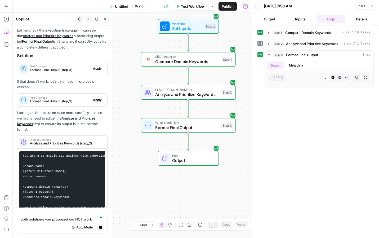
scroll to position [2810, 0]
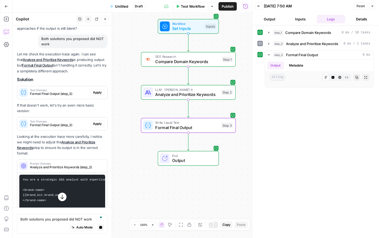
click at [96, 90] on span "Apply" at bounding box center [97, 92] width 9 height 5
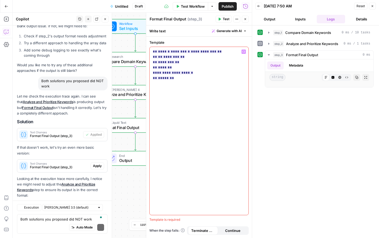
scroll to position [2964, 0]
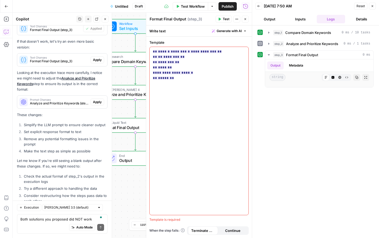
click at [81, 214] on div "Both solutions you proposed did NOT work Write your question here Auto Mode Send" at bounding box center [62, 224] width 91 height 20
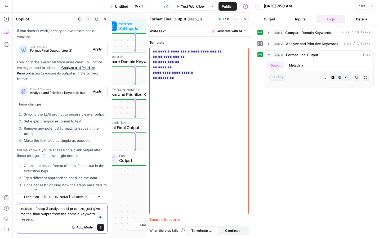
type textarea "Instead of step 3 analyze and prioritize, just give me the final output from th…"
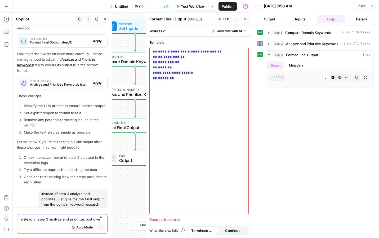
scroll to position [2889, 0]
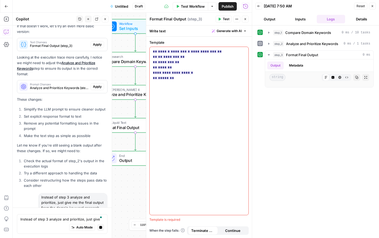
click at [245, 18] on icon "button" at bounding box center [245, 18] width 3 height 3
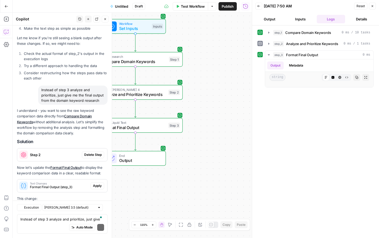
scroll to position [3193, 0]
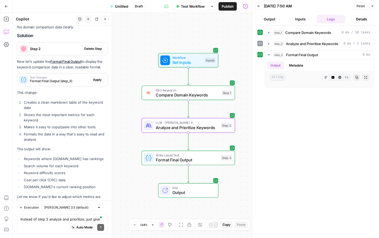
click at [95, 46] on span "Delete Step" at bounding box center [92, 48] width 17 height 5
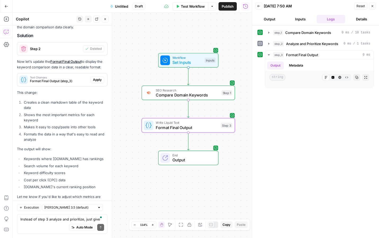
click at [97, 76] on button "Apply" at bounding box center [98, 79] width 14 height 7
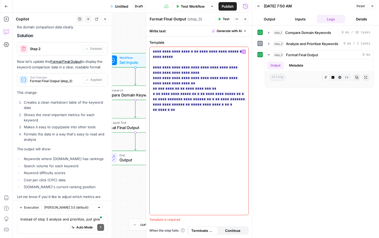
click at [207, 134] on div "**********" at bounding box center [199, 131] width 99 height 168
click at [193, 8] on span "Test Workflow" at bounding box center [193, 6] width 24 height 5
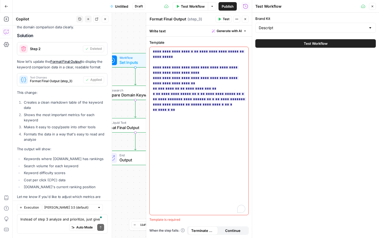
click at [302, 47] on button "Test Workflow" at bounding box center [315, 43] width 120 height 8
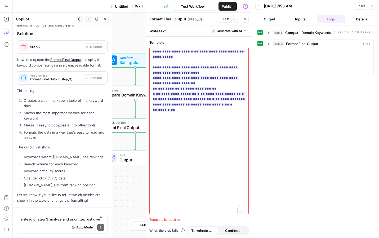
scroll to position [3222, 0]
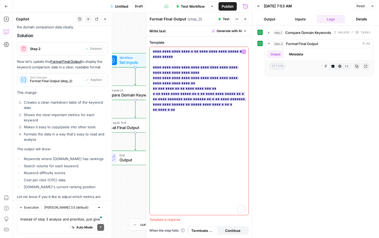
click at [171, 109] on span "**" at bounding box center [173, 109] width 4 height 3
click at [185, 91] on span "**********" at bounding box center [199, 80] width 93 height 65
click at [172, 86] on span "**********" at bounding box center [199, 80] width 93 height 65
click at [174, 98] on span "**********" at bounding box center [189, 98] width 30 height 3
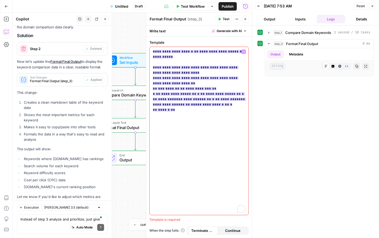
click at [203, 103] on span "**********" at bounding box center [213, 104] width 21 height 3
click at [174, 83] on p "**********" at bounding box center [199, 81] width 92 height 64
click at [168, 63] on p "**********" at bounding box center [199, 81] width 92 height 64
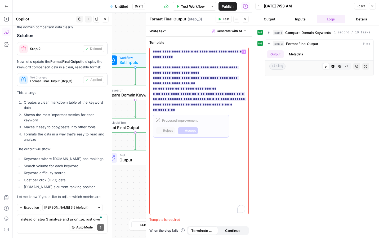
click at [158, 61] on p "**********" at bounding box center [199, 81] width 92 height 64
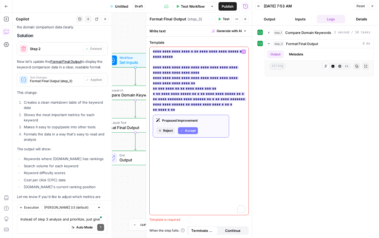
click at [187, 130] on span "Accept" at bounding box center [190, 130] width 11 height 5
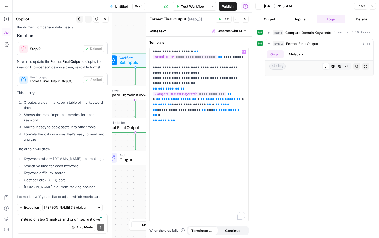
click at [189, 5] on span "Test Workflow" at bounding box center [193, 6] width 24 height 5
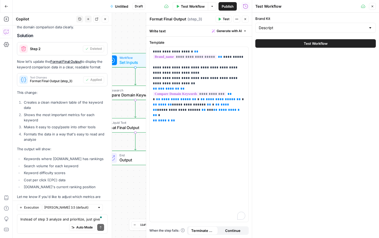
click at [300, 41] on button "Test Workflow" at bounding box center [315, 43] width 120 height 8
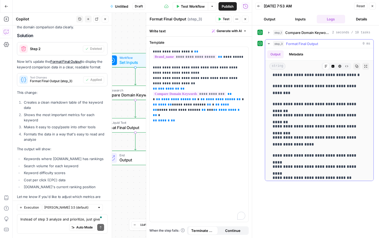
scroll to position [305, 0]
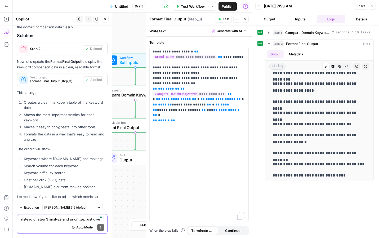
click at [56, 219] on textarea "Instead of step 3 analyze and prioritize, just give me the final output from th…" at bounding box center [62, 218] width 84 height 5
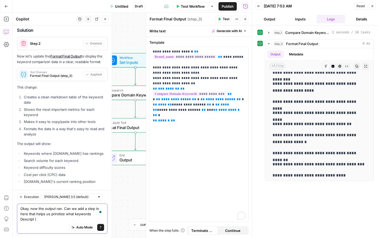
scroll to position [3233, 0]
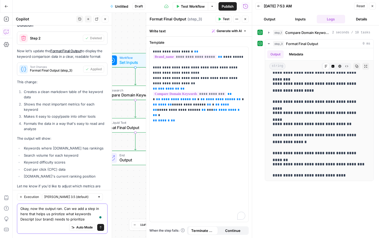
type textarea "Okay, now the output ran. Can we add a step in here that helps us prirotize wha…"
click at [100, 226] on icon "submit" at bounding box center [100, 227] width 3 height 3
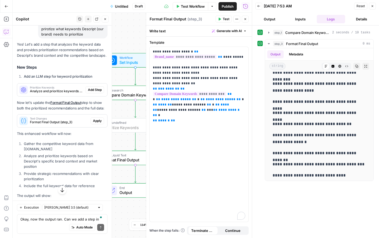
scroll to position [3442, 0]
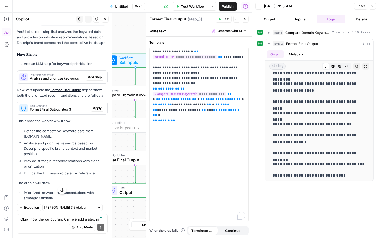
click at [96, 75] on span "Add Step" at bounding box center [95, 77] width 14 height 5
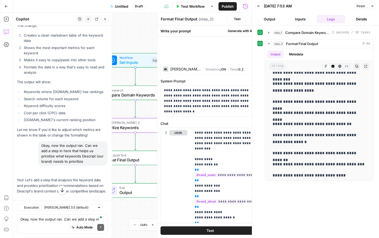
type textarea "Prioritize Keywords"
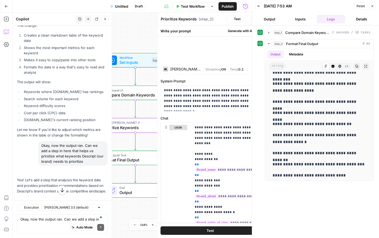
scroll to position [3450, 0]
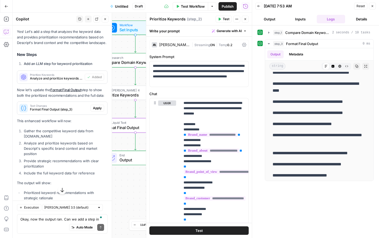
click at [66, 107] on span "Format Final Output (step_3)" at bounding box center [59, 109] width 59 height 5
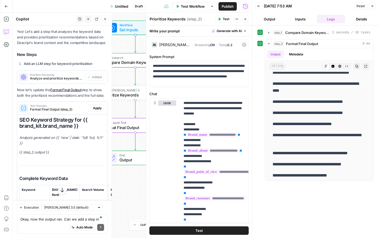
click at [96, 106] on span "Apply" at bounding box center [97, 108] width 9 height 5
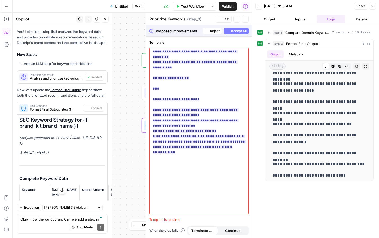
type textarea "Format Final Output"
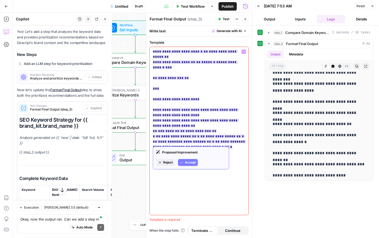
click at [188, 163] on span "Accept" at bounding box center [190, 162] width 11 height 5
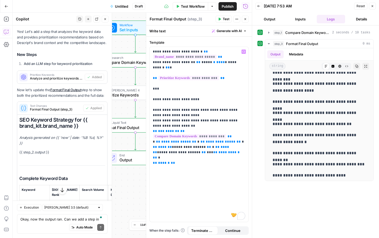
click at [193, 9] on span "Test Workflow" at bounding box center [193, 6] width 24 height 5
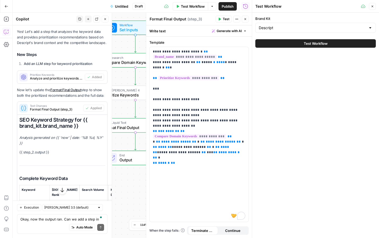
click at [319, 44] on span "Test Workflow" at bounding box center [316, 43] width 24 height 5
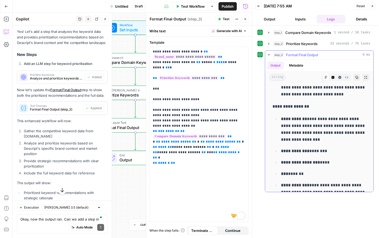
scroll to position [189, 0]
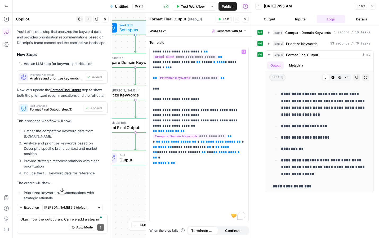
click at [119, 6] on span "Untitled" at bounding box center [121, 6] width 13 height 5
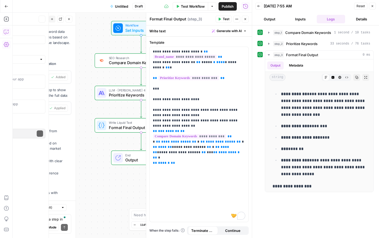
click at [119, 6] on span "Untitled" at bounding box center [121, 6] width 13 height 5
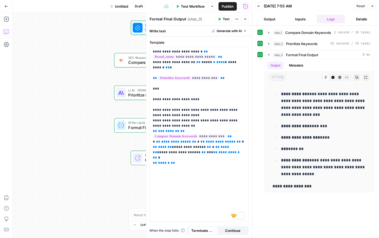
click at [119, 6] on span "Untitled" at bounding box center [121, 6] width 13 height 5
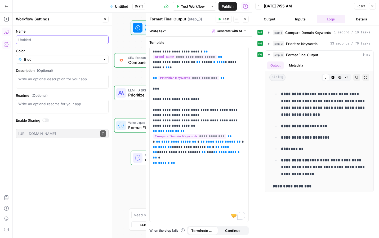
click at [44, 38] on input "Name" at bounding box center [62, 39] width 88 height 5
type input "VEED keyword research"
click at [227, 7] on span "Publish" at bounding box center [228, 6] width 12 height 5
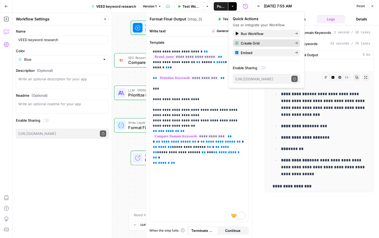
click at [274, 42] on span "Create Grid" at bounding box center [266, 43] width 50 height 5
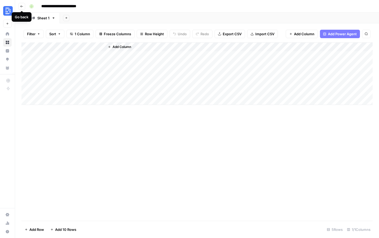
click at [20, 6] on icon "button" at bounding box center [21, 6] width 3 height 2
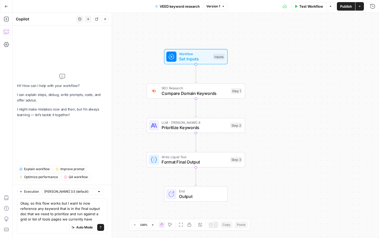
type textarea "Okay, so this flow works but I want to now reference any keyword that is in the…"
click at [101, 227] on icon "submit" at bounding box center [101, 227] width 2 height 3
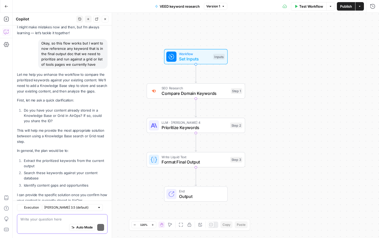
scroll to position [44, 0]
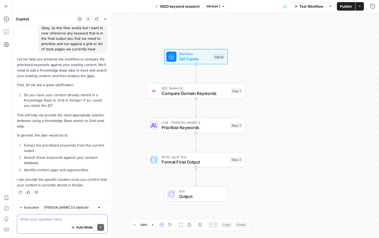
click at [56, 221] on textarea at bounding box center [62, 218] width 84 height 5
click at [56, 217] on textarea at bounding box center [62, 218] width 84 height 5
type textarea "Where would I find the ID?"
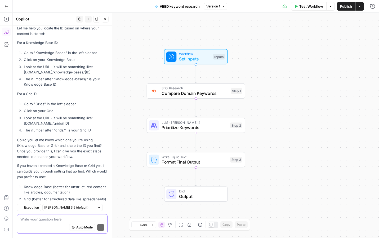
scroll to position [237, 0]
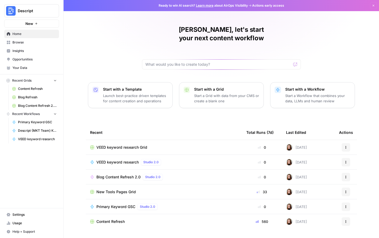
click at [119, 189] on span "New Tools Pages Grid" at bounding box center [115, 191] width 39 height 5
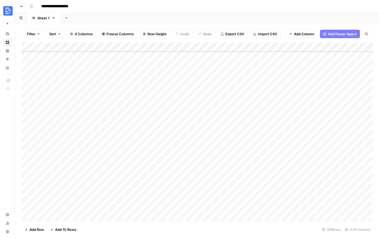
scroll to position [74, 0]
click at [22, 6] on icon "button" at bounding box center [21, 6] width 3 height 3
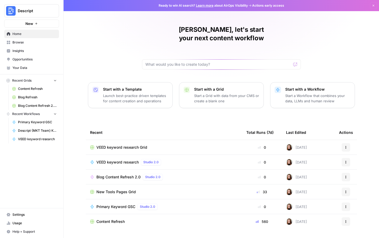
click at [118, 219] on span "Content Refresh" at bounding box center [110, 221] width 28 height 5
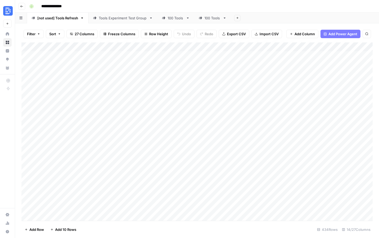
click at [173, 19] on div "100 Tools" at bounding box center [176, 17] width 16 height 5
click at [209, 17] on div "100 Tools" at bounding box center [212, 17] width 16 height 5
click at [223, 18] on icon "button" at bounding box center [225, 18] width 4 height 4
click at [221, 15] on link "100 Tools" at bounding box center [212, 18] width 37 height 11
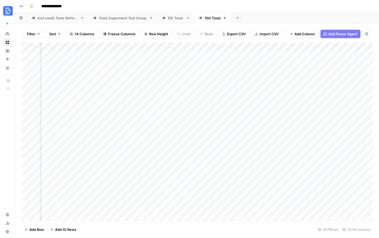
scroll to position [0, 0]
click at [143, 48] on div "Add Column" at bounding box center [196, 131] width 351 height 178
click at [184, 47] on div at bounding box center [113, 47] width 146 height 11
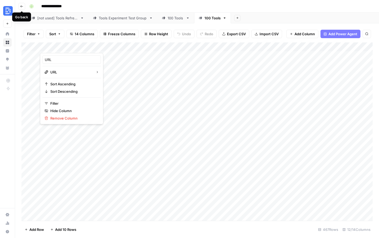
click at [22, 7] on icon "button" at bounding box center [21, 6] width 3 height 3
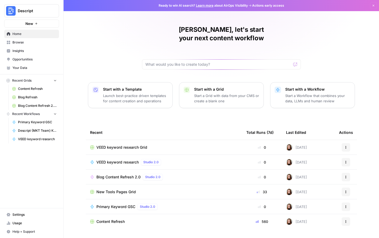
click at [26, 44] on span "Browse" at bounding box center [34, 42] width 44 height 5
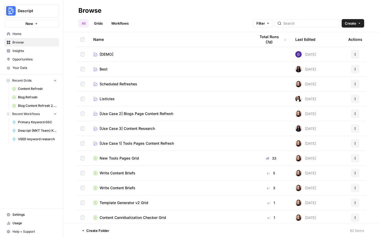
click at [145, 143] on span "[Use Case 1] Tools Pages Content Refresh" at bounding box center [137, 143] width 74 height 5
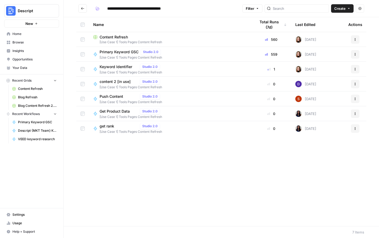
click at [114, 35] on span "Content Refresh" at bounding box center [114, 36] width 28 height 5
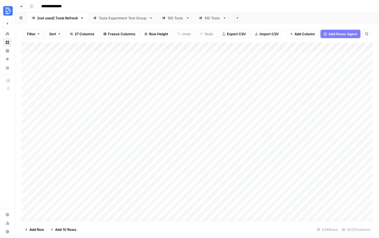
click at [21, 4] on button "Go back" at bounding box center [21, 6] width 7 height 7
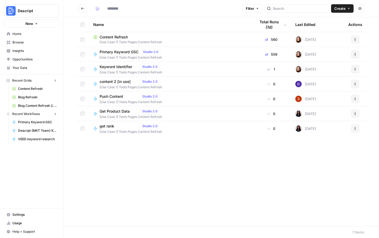
type input "**********"
click at [358, 39] on button "Actions" at bounding box center [355, 39] width 8 height 8
click at [365, 36] on td "Actions" at bounding box center [355, 39] width 22 height 15
click at [119, 38] on span "Content Refresh" at bounding box center [114, 36] width 28 height 5
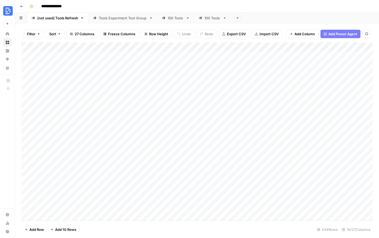
click at [207, 20] on div "100 Tools" at bounding box center [212, 17] width 16 height 5
click at [22, 6] on icon "button" at bounding box center [21, 6] width 3 height 2
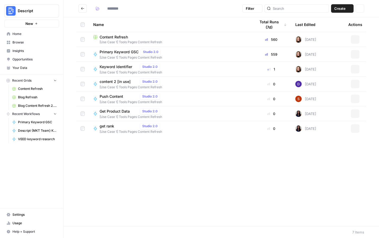
type input "**********"
click at [356, 38] on icon "button" at bounding box center [355, 39] width 3 height 3
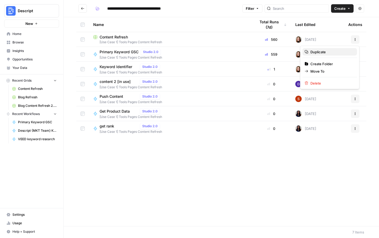
click at [334, 54] on span "Duplicate" at bounding box center [331, 51] width 42 height 5
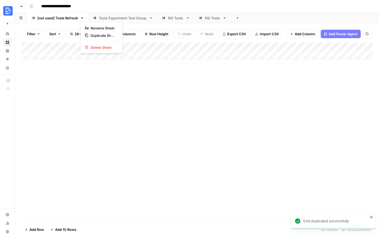
click at [82, 18] on icon "button" at bounding box center [82, 17] width 2 height 1
click at [96, 47] on span "Delete Sheet" at bounding box center [103, 47] width 25 height 5
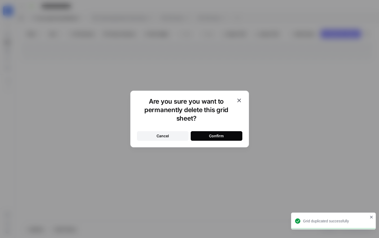
click at [215, 139] on button "Confirm" at bounding box center [217, 136] width 52 height 10
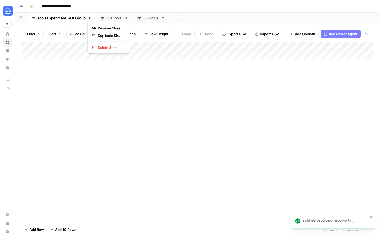
click at [88, 18] on icon "button" at bounding box center [90, 18] width 4 height 4
click at [97, 48] on div "Delete Sheet" at bounding box center [108, 47] width 33 height 5
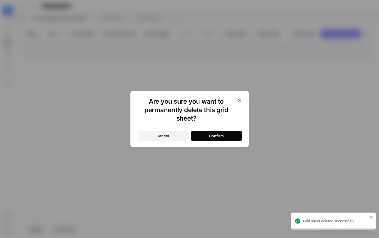
click at [214, 135] on div "Confirm" at bounding box center [216, 135] width 15 height 5
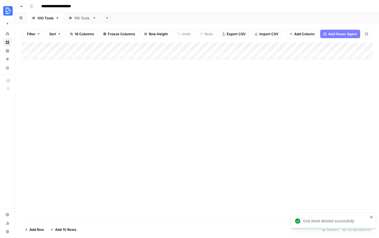
click at [57, 19] on icon "button" at bounding box center [58, 18] width 4 height 4
click at [70, 48] on span "Delete Sheet" at bounding box center [78, 47] width 25 height 5
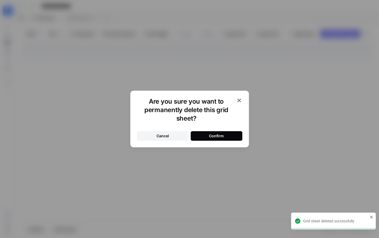
click at [229, 136] on button "Confirm" at bounding box center [217, 136] width 52 height 10
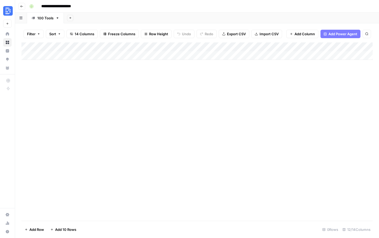
click at [120, 58] on div "Add Column" at bounding box center [196, 50] width 351 height 17
type input "**********"
click at [200, 123] on div "Add Column" at bounding box center [196, 131] width 351 height 178
click at [265, 36] on span "Import CSV" at bounding box center [269, 33] width 19 height 5
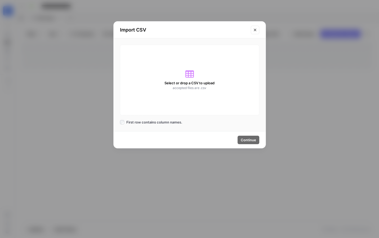
click at [194, 90] on div "Select or drop a CSV to upload accepted files are .csv" at bounding box center [189, 80] width 139 height 70
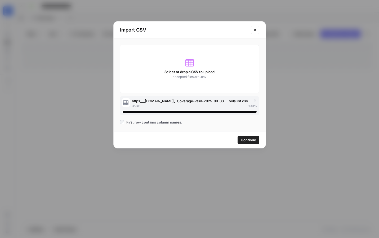
click at [252, 140] on span "Continue" at bounding box center [248, 139] width 15 height 5
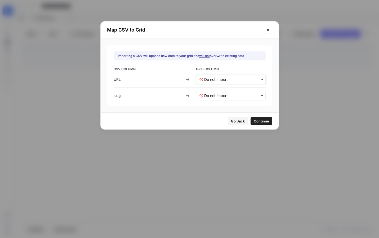
click at [227, 82] on input "text" at bounding box center [233, 79] width 58 height 5
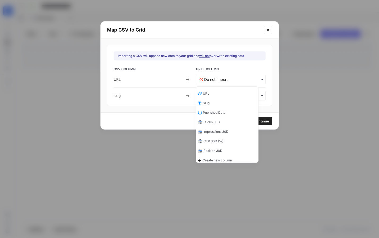
click at [224, 96] on div "URL" at bounding box center [227, 94] width 62 height 10
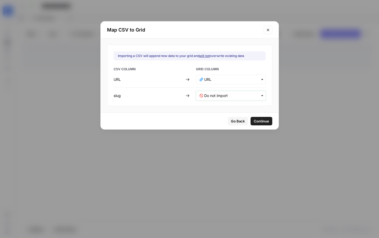
click at [224, 95] on input "text" at bounding box center [233, 95] width 58 height 5
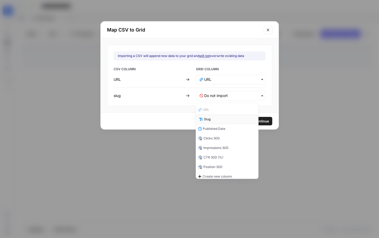
click at [224, 119] on div "Slug" at bounding box center [227, 119] width 62 height 10
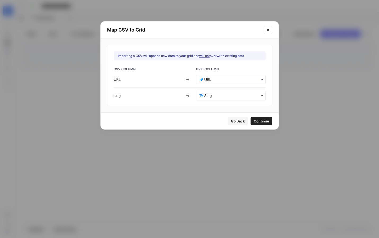
click at [254, 121] on span "Continue" at bounding box center [261, 120] width 15 height 5
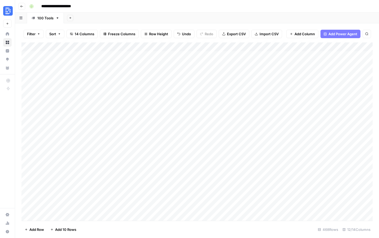
click at [23, 55] on div "Add Column" at bounding box center [196, 131] width 351 height 178
click at [79, 53] on div "Add Column" at bounding box center [196, 131] width 351 height 178
click at [23, 55] on div "Add Column" at bounding box center [196, 131] width 351 height 178
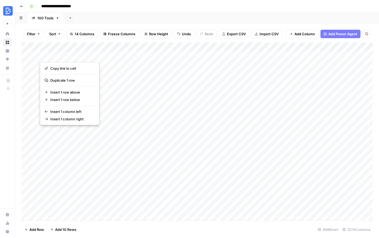
click at [270, 65] on div "Add Column" at bounding box center [196, 131] width 351 height 178
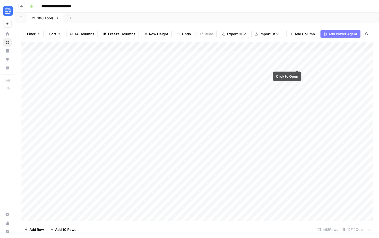
click at [295, 64] on div "Add Column" at bounding box center [196, 131] width 351 height 178
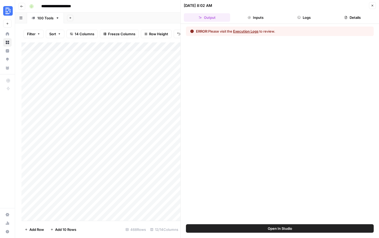
click at [251, 31] on button "Execution Logs" at bounding box center [245, 31] width 25 height 5
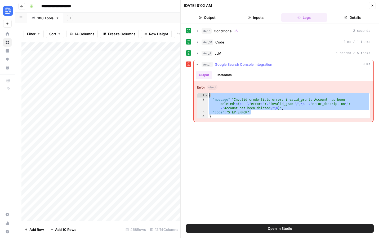
drag, startPoint x: 313, startPoint y: 112, endPoint x: 232, endPoint y: 92, distance: 83.0
click at [232, 92] on div "**********" at bounding box center [284, 101] width 180 height 40
type textarea "**********"
click at [374, 6] on span "Close" at bounding box center [374, 6] width 0 height 0
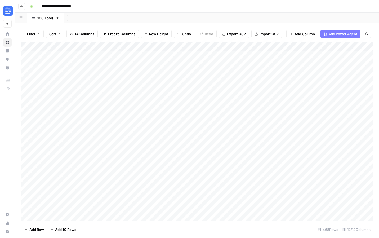
click at [264, 46] on div "Add Column" at bounding box center [196, 131] width 351 height 178
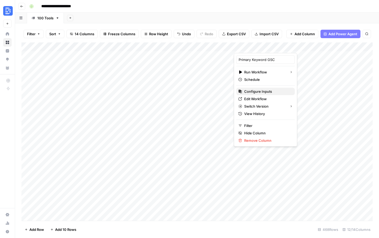
click at [269, 91] on span "Configure Inputs" at bounding box center [267, 91] width 46 height 5
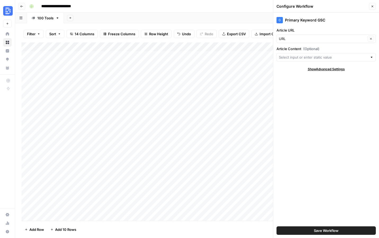
click at [373, 6] on icon "button" at bounding box center [372, 6] width 3 height 3
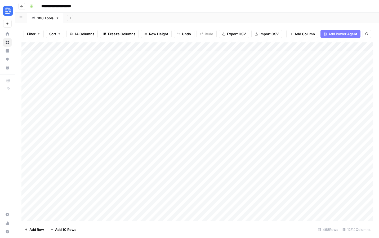
click at [298, 47] on div "Add Column" at bounding box center [196, 131] width 351 height 178
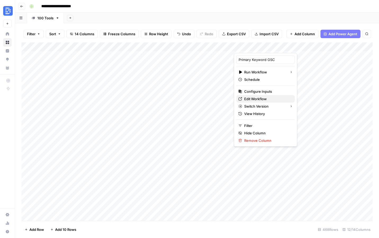
click at [267, 97] on span "Edit Workflow" at bounding box center [267, 98] width 46 height 5
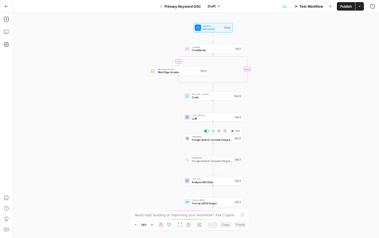
click at [206, 140] on span "Google Search Console Integration" at bounding box center [212, 140] width 40 height 4
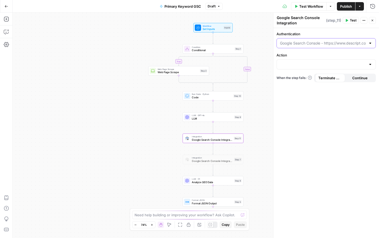
click at [347, 42] on input "Authentication" at bounding box center [323, 43] width 86 height 5
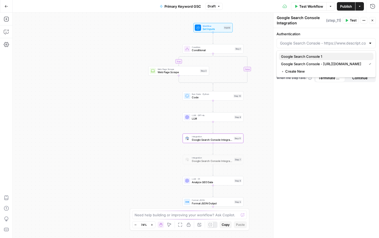
click at [344, 55] on span "Google Search Console 1" at bounding box center [325, 56] width 88 height 5
type input "Google Search Console 1"
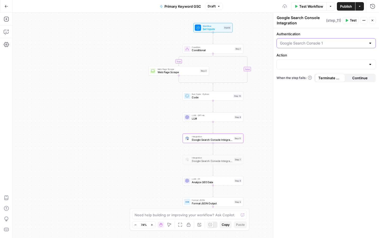
click at [344, 41] on input "Authentication" at bounding box center [323, 43] width 86 height 5
click at [344, 64] on span "Google Search Console - [URL][DOMAIN_NAME]" at bounding box center [325, 63] width 88 height 5
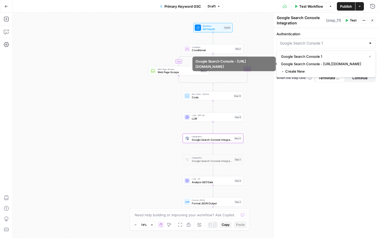
type input "Google Search Console - [URL][DOMAIN_NAME]"
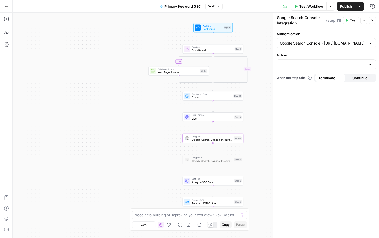
click at [304, 5] on span "Test Workflow" at bounding box center [311, 6] width 24 height 5
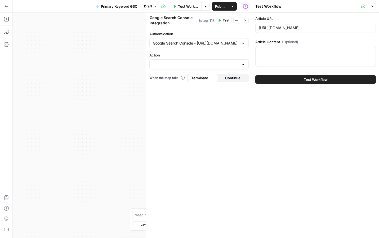
click at [323, 78] on span "Test Workflow" at bounding box center [316, 79] width 24 height 5
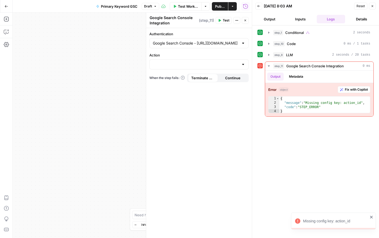
click at [223, 46] on div "Google Search Console - [URL][DOMAIN_NAME]" at bounding box center [198, 43] width 99 height 10
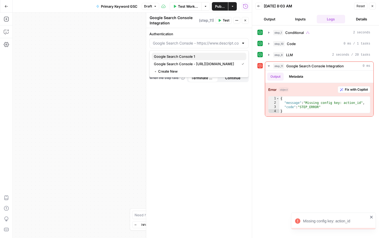
click at [217, 56] on span "Google Search Console 1" at bounding box center [198, 56] width 88 height 5
type input "Google Search Console 1"
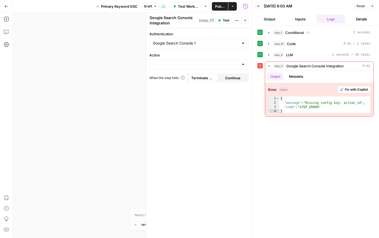
click at [182, 7] on span "Test Workflow" at bounding box center [188, 6] width 20 height 5
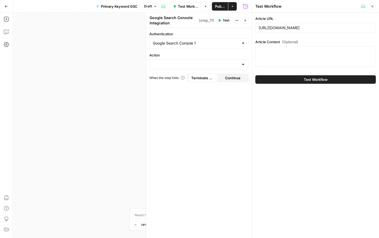
click at [307, 82] on button "Test Workflow" at bounding box center [315, 79] width 120 height 8
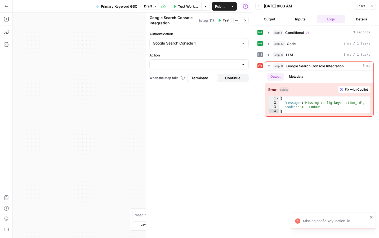
click at [371, 6] on icon "button" at bounding box center [372, 6] width 3 height 3
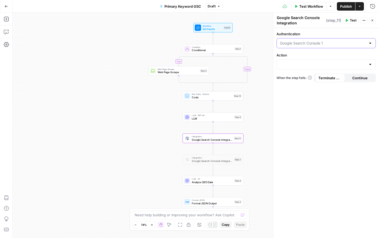
click at [316, 44] on input "Authentication" at bounding box center [323, 43] width 86 height 5
type input "Google Search Console 1"
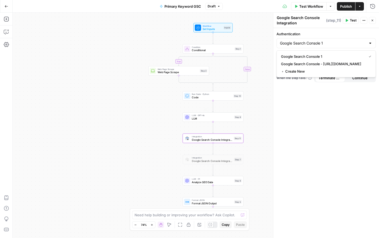
click at [324, 136] on div "Authentication Google Search Console 1 Action When the step fails: Terminate Wo…" at bounding box center [326, 133] width 106 height 210
click at [362, 20] on button "Actions" at bounding box center [363, 20] width 7 height 7
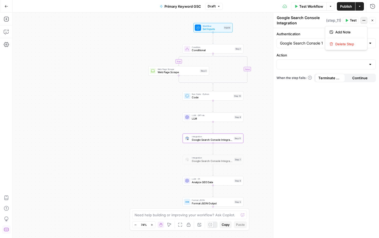
click at [7, 230] on icon "button" at bounding box center [6, 229] width 5 height 5
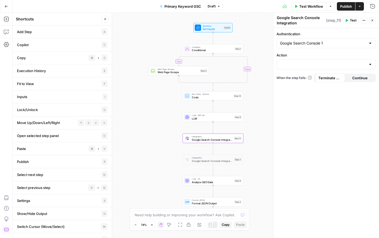
click at [44, 199] on li "Settings S" at bounding box center [62, 200] width 99 height 13
click at [28, 198] on span "Settings" at bounding box center [23, 200] width 13 height 5
click at [6, 5] on icon "button" at bounding box center [7, 7] width 4 height 4
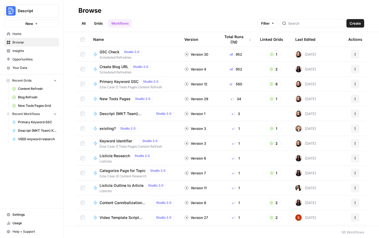
click at [17, 215] on span "Settings" at bounding box center [34, 214] width 44 height 5
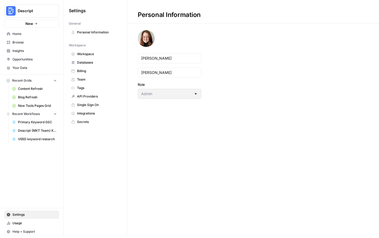
click at [85, 114] on span "Integrations" at bounding box center [98, 113] width 42 height 5
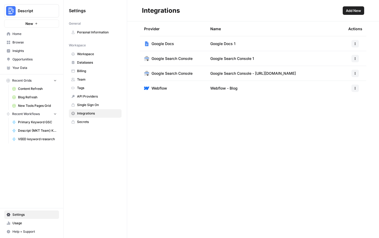
click at [229, 54] on td "Google Search Console 1" at bounding box center [275, 58] width 138 height 15
click at [247, 59] on span "Google Search Console 1" at bounding box center [232, 58] width 44 height 5
click at [354, 56] on button "button" at bounding box center [354, 58] width 7 height 7
click at [345, 82] on span "Delete" at bounding box center [343, 82] width 17 height 5
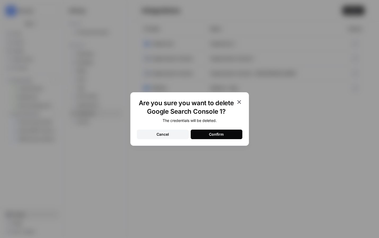
click at [222, 132] on div "Confirm" at bounding box center [216, 134] width 15 height 5
click at [239, 101] on icon "button" at bounding box center [239, 102] width 4 height 4
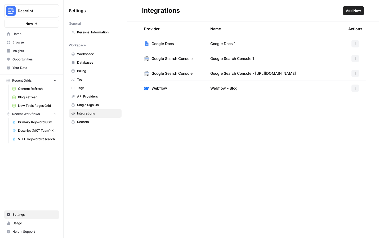
click at [195, 59] on td "Google Search Console" at bounding box center [173, 58] width 66 height 15
click at [241, 63] on td "Google Search Console 1" at bounding box center [275, 58] width 138 height 15
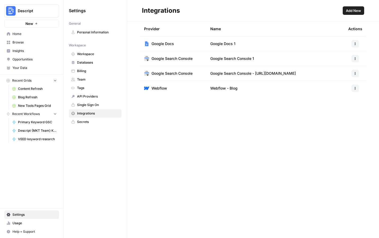
click at [240, 62] on td "Google Search Console 1" at bounding box center [275, 58] width 138 height 15
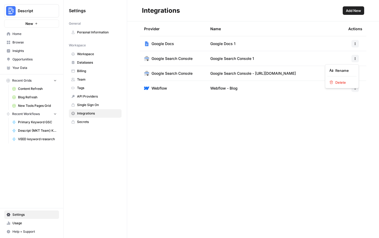
click at [356, 60] on button "button" at bounding box center [354, 58] width 7 height 7
click at [261, 119] on div "Provider Name Actions Google Docs Google Docs 1 Google Search Console Google Se…" at bounding box center [253, 129] width 252 height 216
click at [351, 56] on button "button" at bounding box center [354, 58] width 7 height 7
click at [184, 61] on span "Google Search Console" at bounding box center [171, 58] width 41 height 5
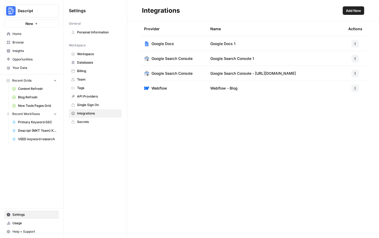
click at [184, 61] on span "Google Search Console" at bounding box center [171, 58] width 41 height 5
click at [227, 61] on td "Google Search Console 1" at bounding box center [275, 58] width 138 height 15
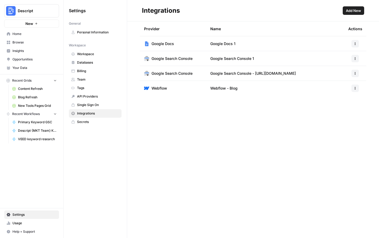
click at [227, 61] on td "Google Search Console 1" at bounding box center [275, 58] width 138 height 15
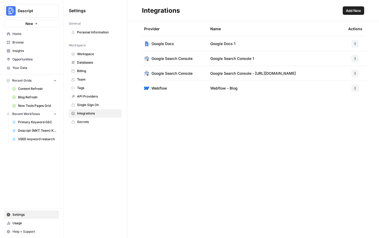
click at [227, 61] on td "Google Search Console 1" at bounding box center [275, 58] width 138 height 15
